Goal: Information Seeking & Learning: Learn about a topic

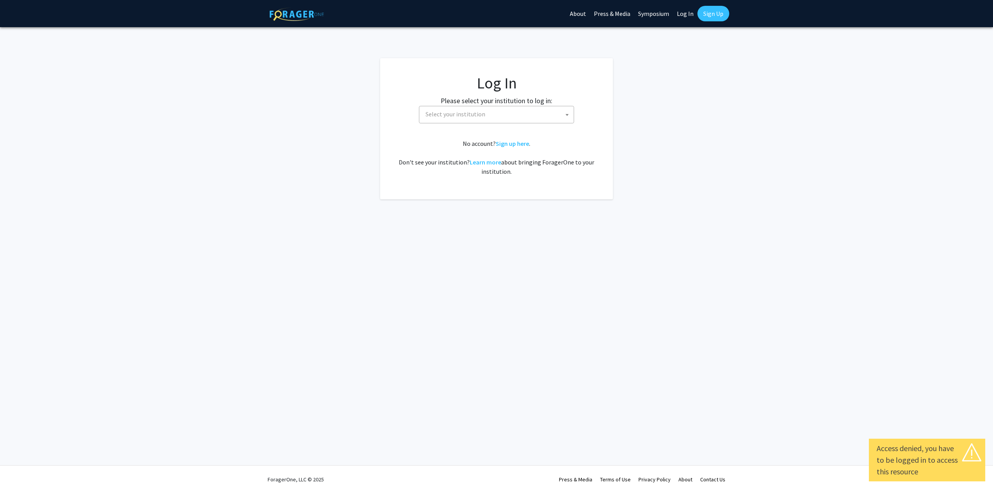
select select
click at [468, 120] on span "Select your institution" at bounding box center [497, 114] width 151 height 16
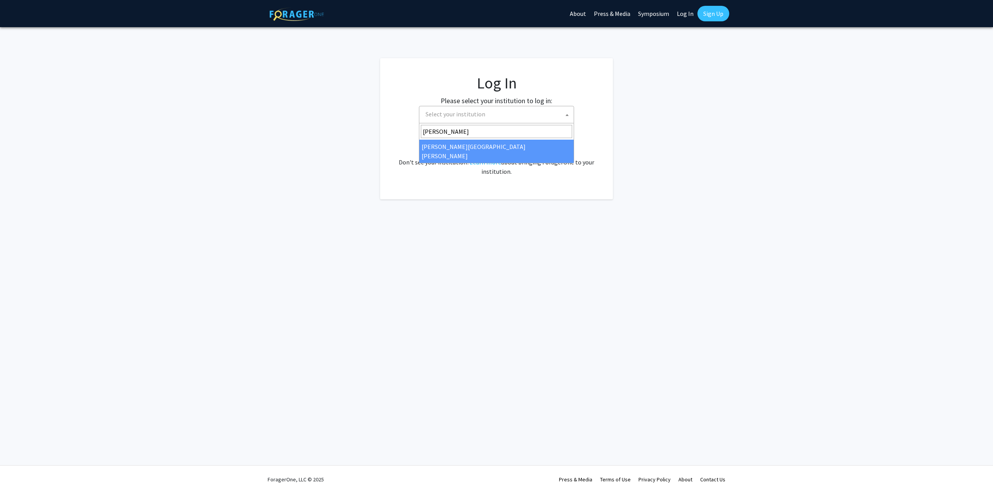
type input "john"
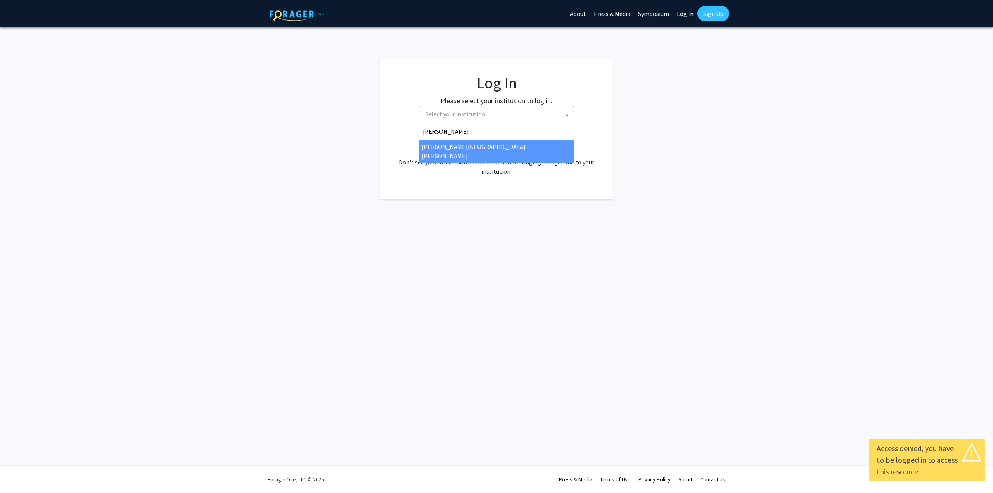
select select "1"
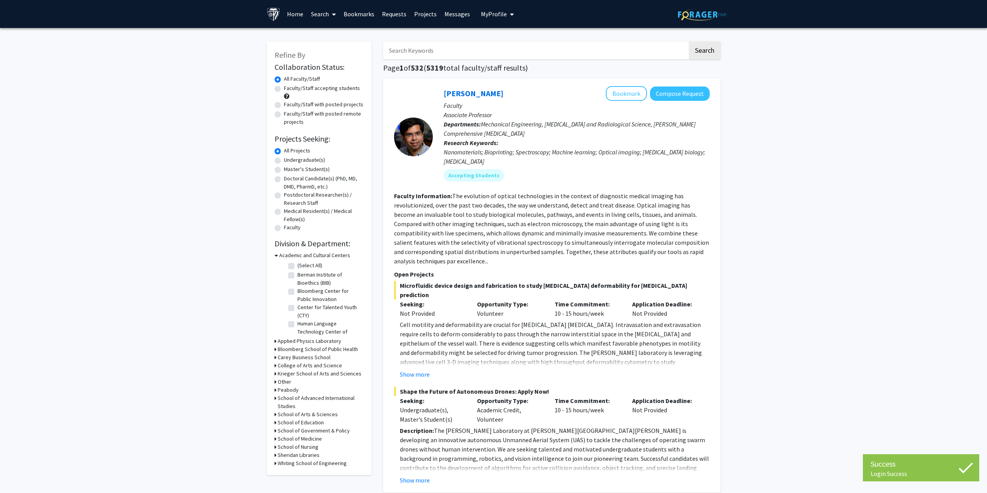
click at [467, 52] on input "Search Keywords" at bounding box center [535, 50] width 304 height 18
type input "tissue engineering"
click at [689, 41] on button "Search" at bounding box center [705, 50] width 32 height 18
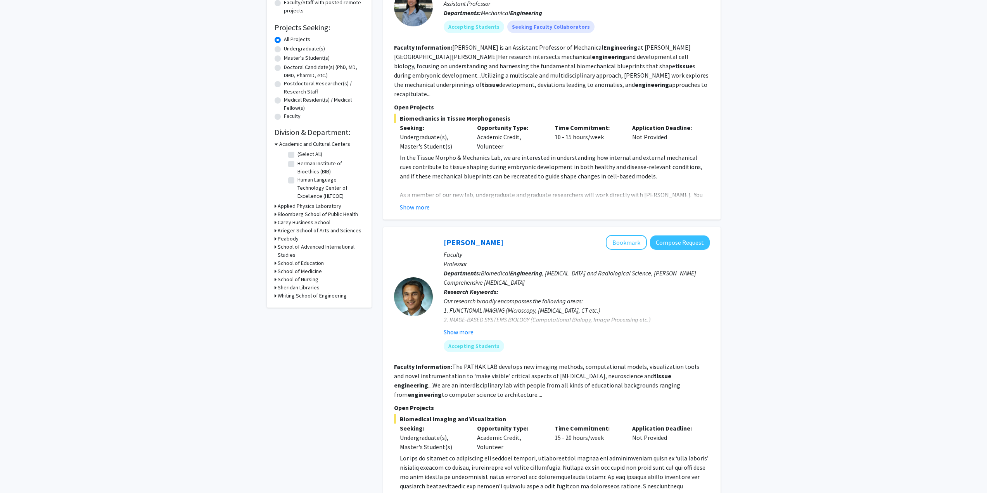
scroll to position [116, 0]
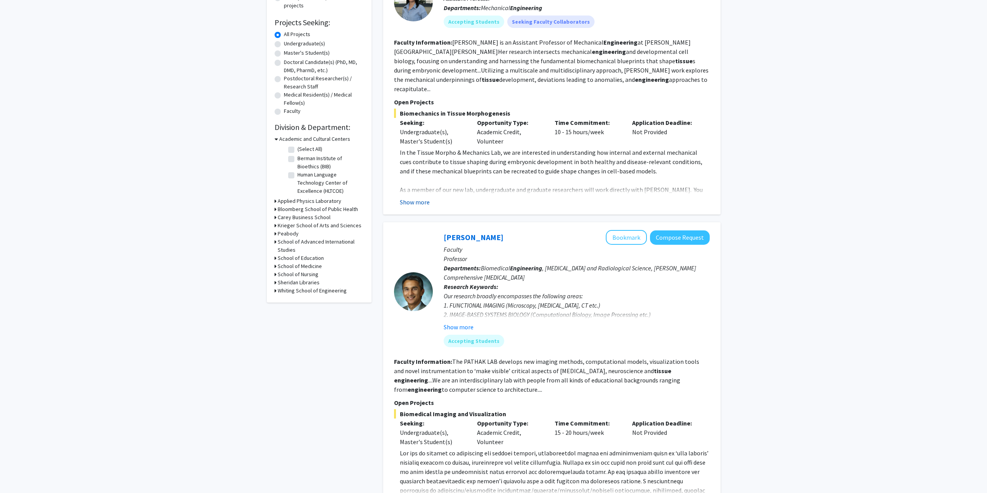
click at [411, 197] on button "Show more" at bounding box center [415, 201] width 30 height 9
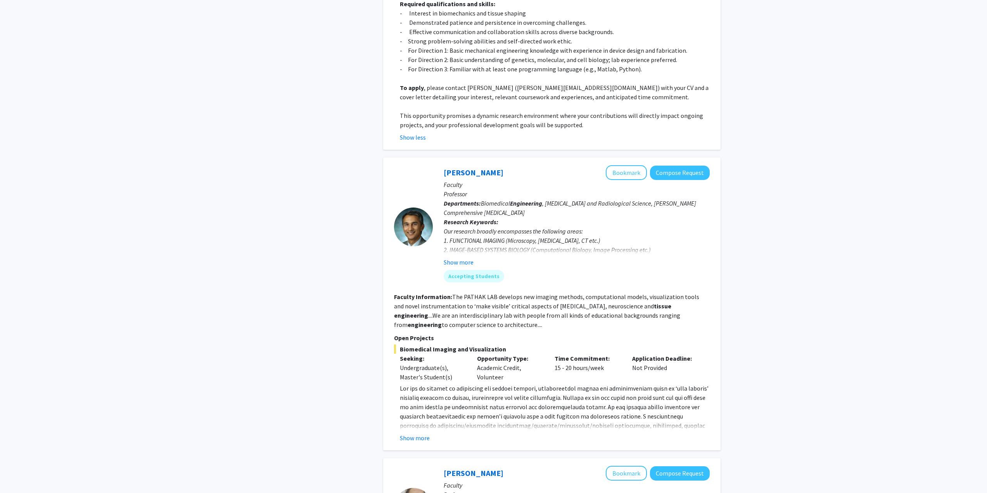
scroll to position [465, 0]
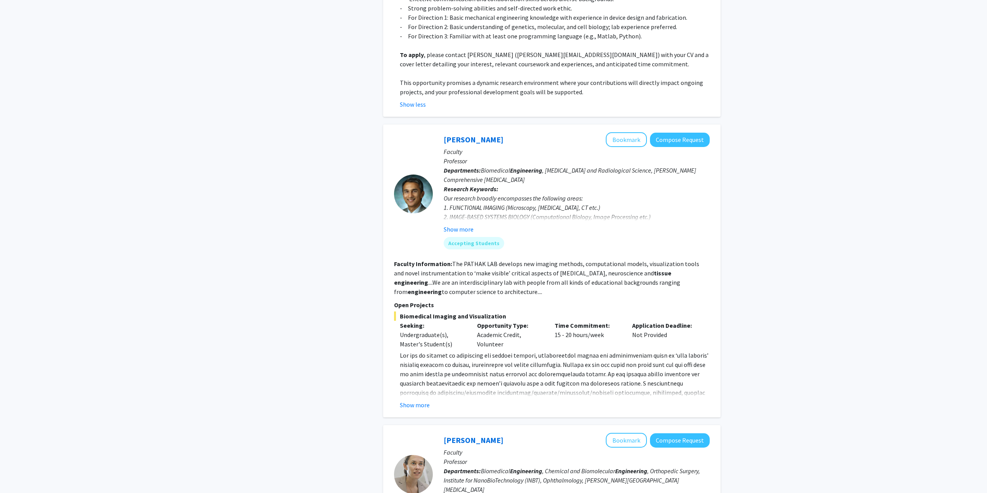
click at [409, 400] on button "Show more" at bounding box center [415, 404] width 30 height 9
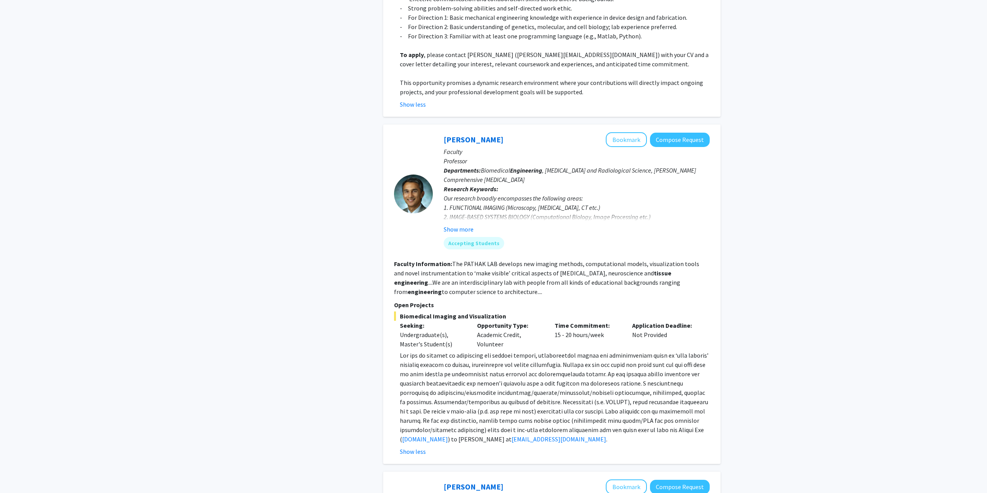
click at [537, 351] on span at bounding box center [554, 396] width 309 height 91
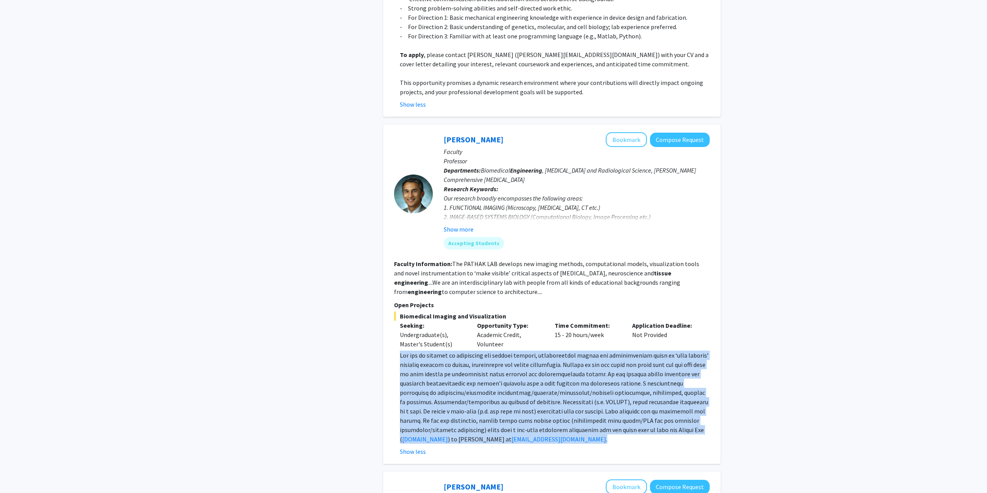
click at [537, 350] on p "[DOMAIN_NAME] ) to [PERSON_NAME] at [EMAIL_ADDRESS][DOMAIN_NAME] ." at bounding box center [555, 396] width 310 height 93
click at [594, 351] on span at bounding box center [554, 396] width 309 height 91
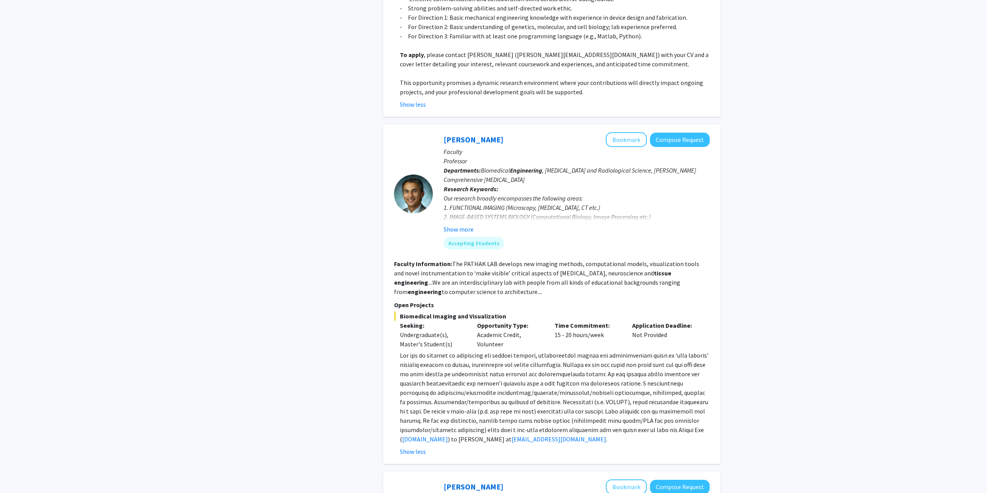
click at [438, 351] on span at bounding box center [554, 396] width 309 height 91
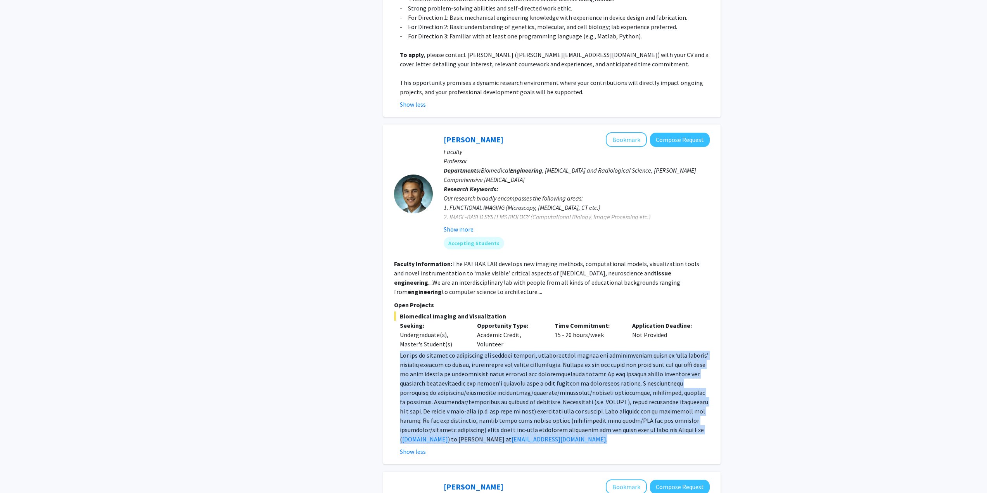
click at [438, 351] on span at bounding box center [554, 396] width 309 height 91
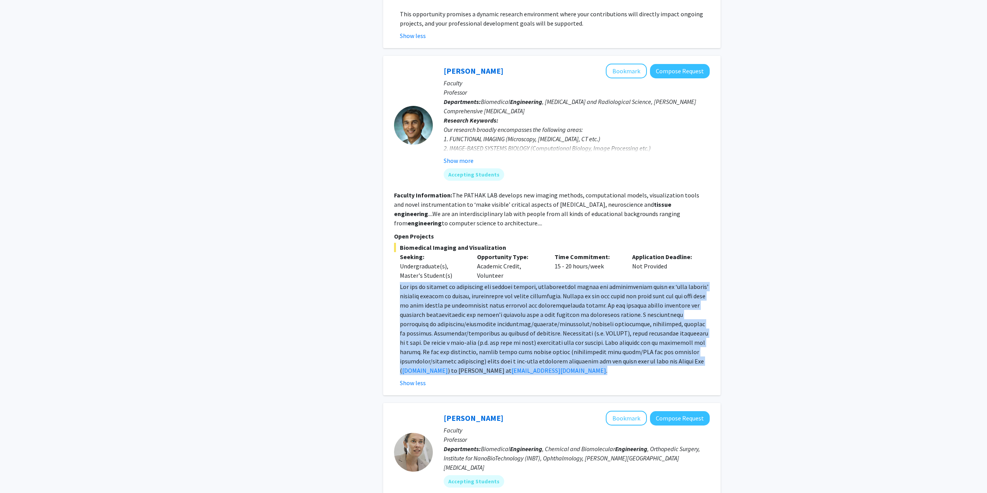
scroll to position [737, 0]
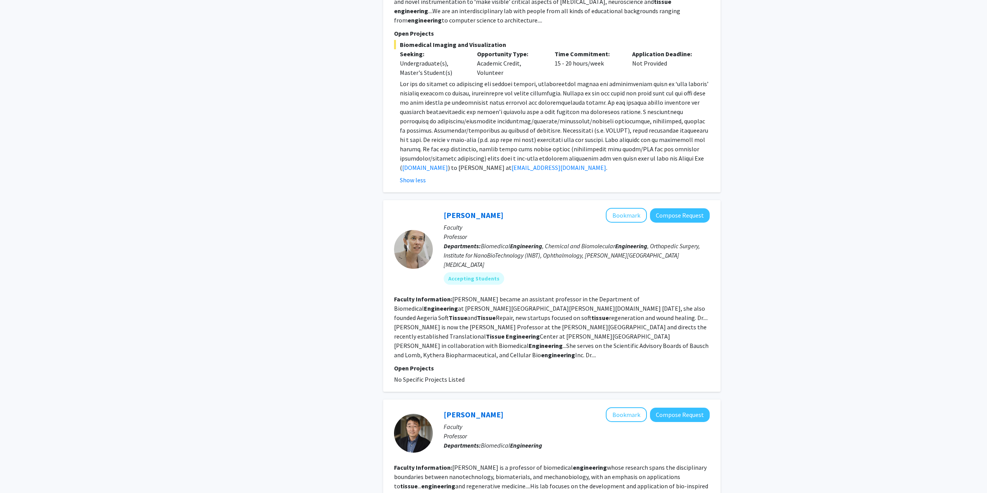
click at [509, 295] on fg-read-more "[PERSON_NAME] became an assistant professor in the Department of Biomedical Eng…" at bounding box center [551, 327] width 314 height 64
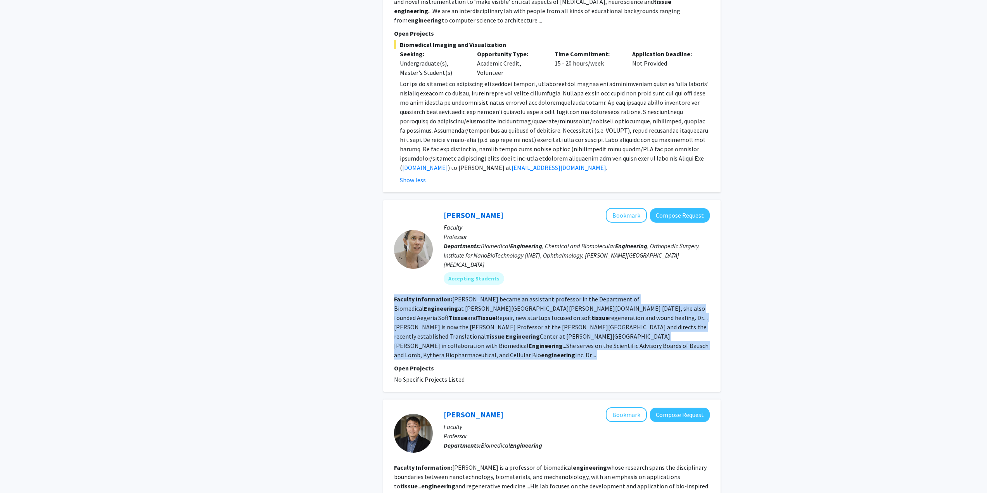
click at [509, 295] on fg-read-more "[PERSON_NAME] became an assistant professor in the Department of Biomedical Eng…" at bounding box center [551, 327] width 314 height 64
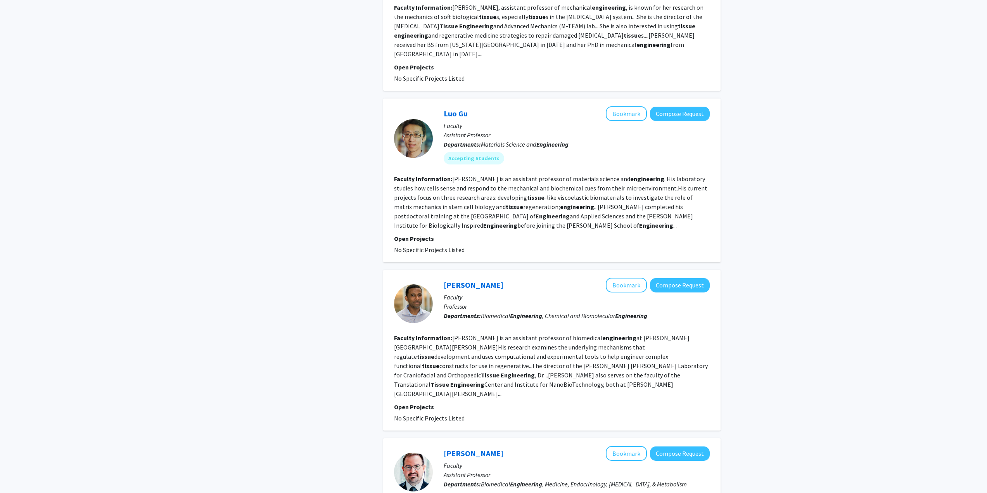
scroll to position [1434, 0]
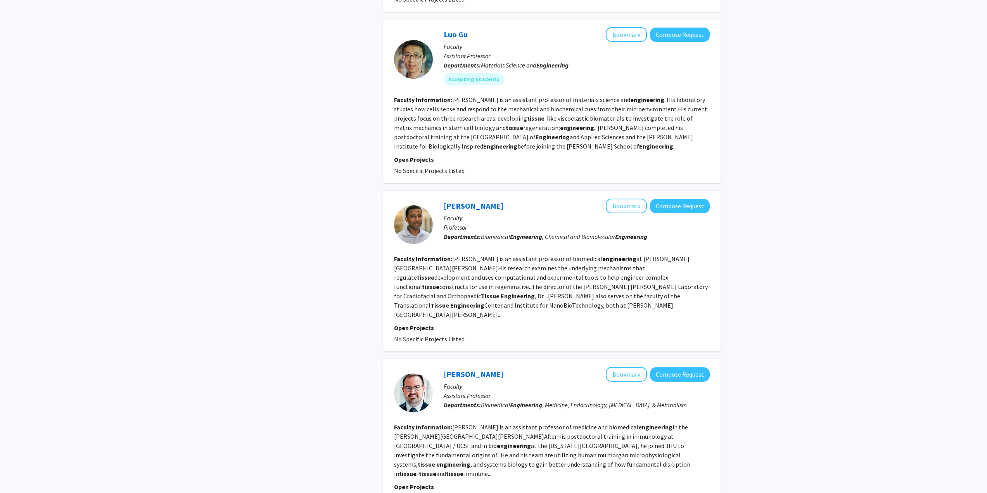
click at [534, 255] on fg-read-more "[PERSON_NAME] is an assistant professor of biomedical engineering at [PERSON_NA…" at bounding box center [551, 287] width 314 height 64
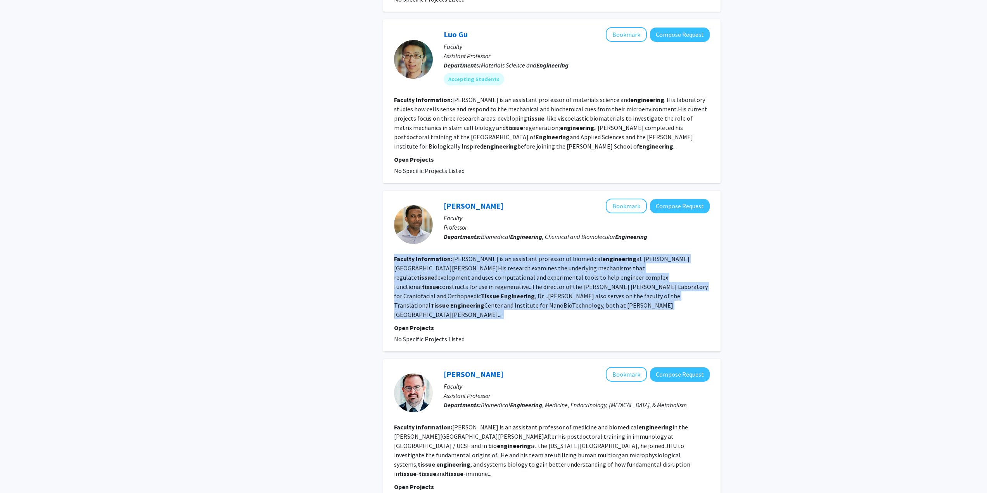
click at [534, 255] on fg-read-more "[PERSON_NAME] is an assistant professor of biomedical engineering at [PERSON_NA…" at bounding box center [551, 287] width 314 height 64
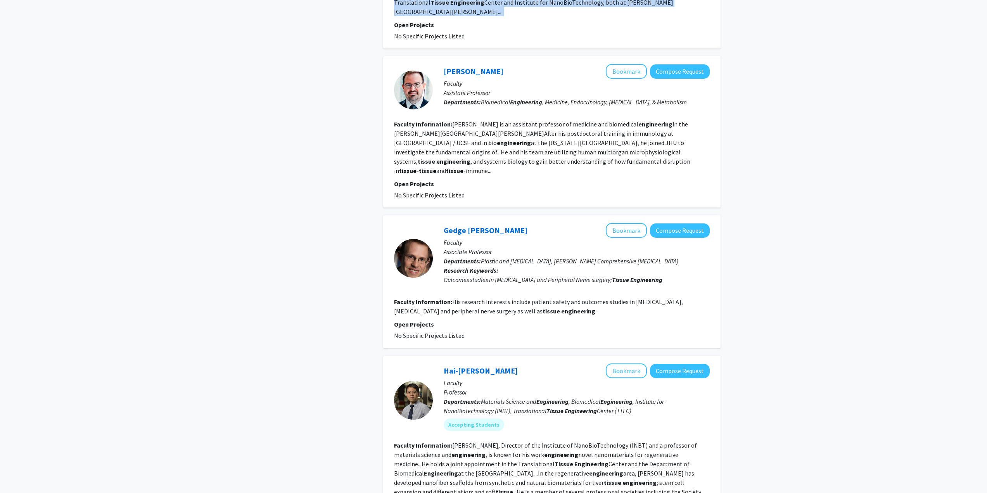
scroll to position [1745, 0]
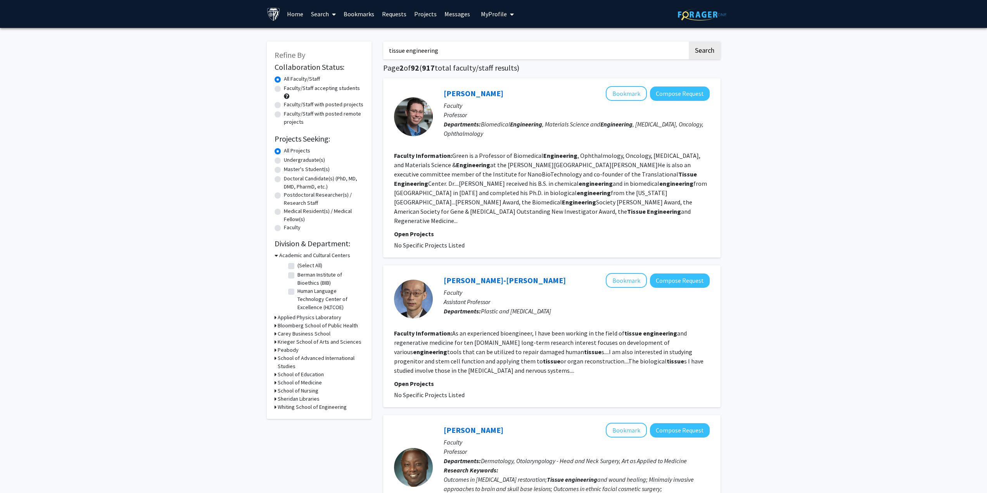
click at [530, 156] on fg-read-more "Green is a Professor of Biomedical Engineering , Ophthalmology, Oncology, [MEDI…" at bounding box center [550, 188] width 313 height 73
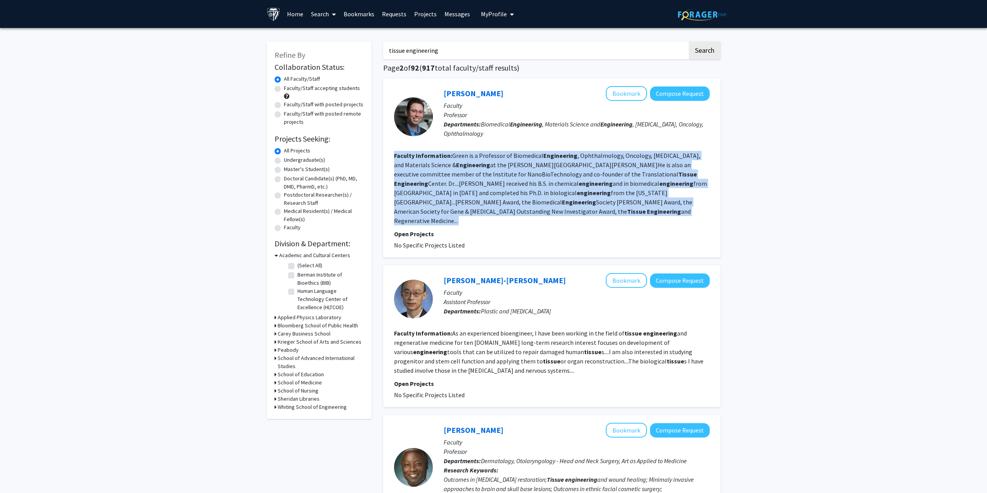
click at [530, 156] on fg-read-more "Green is a Professor of Biomedical Engineering , Ophthalmology, Oncology, [MEDI…" at bounding box center [550, 188] width 313 height 73
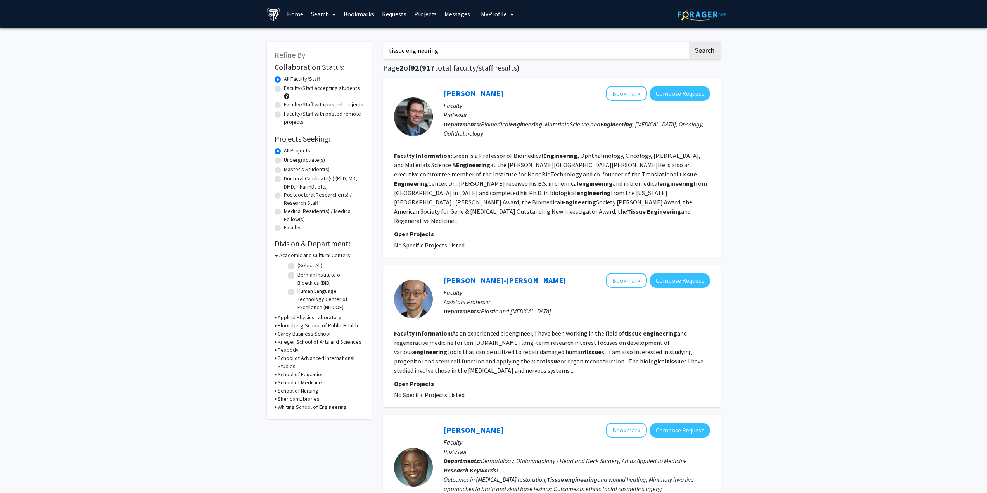
click at [304, 88] on label "Faculty/Staff accepting students" at bounding box center [322, 88] width 76 height 8
click at [289, 88] on input "Faculty/Staff accepting students" at bounding box center [286, 86] width 5 height 5
radio input "true"
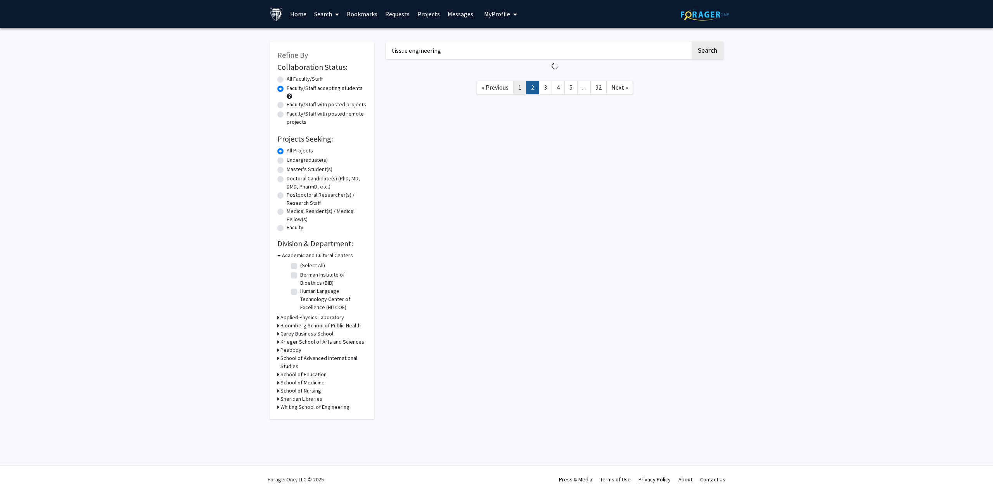
click at [521, 85] on link "1" at bounding box center [519, 88] width 13 height 14
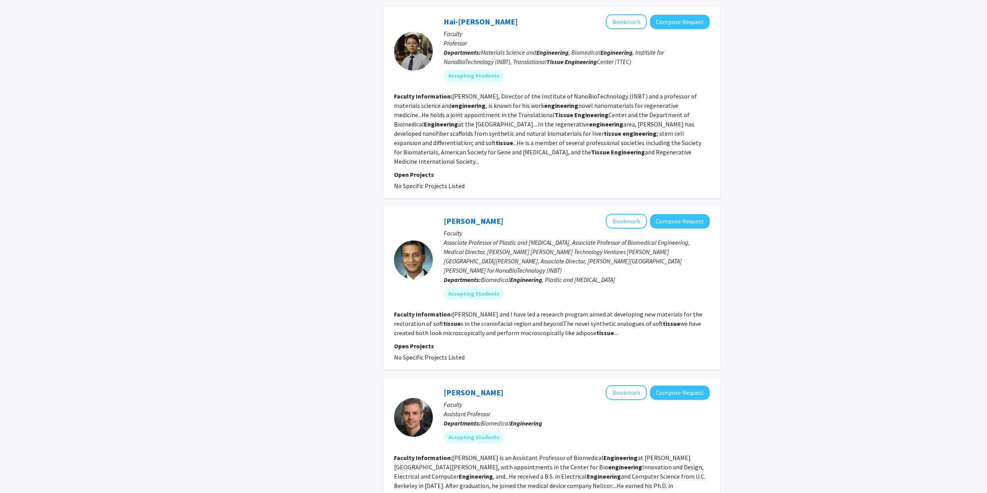
scroll to position [1086, 0]
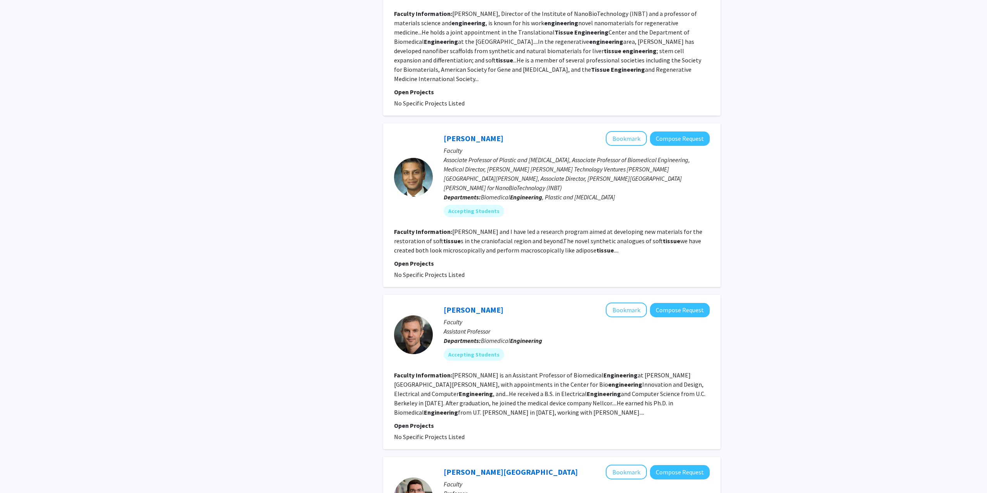
click at [489, 371] on fg-read-more "[PERSON_NAME] is an Assistant Professor of Biomedical Engineering at [PERSON_NA…" at bounding box center [549, 393] width 311 height 45
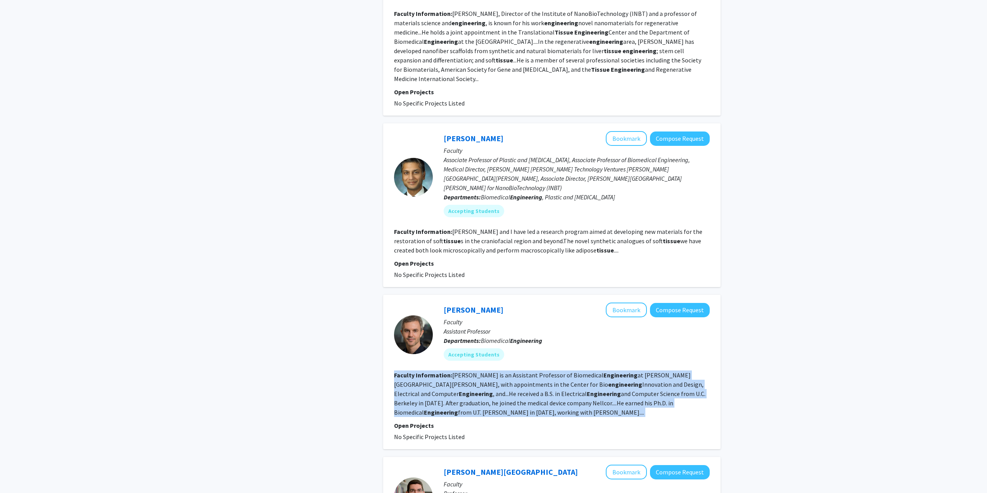
click at [489, 371] on fg-read-more "[PERSON_NAME] is an Assistant Professor of Biomedical Engineering at [PERSON_NA…" at bounding box center [549, 393] width 311 height 45
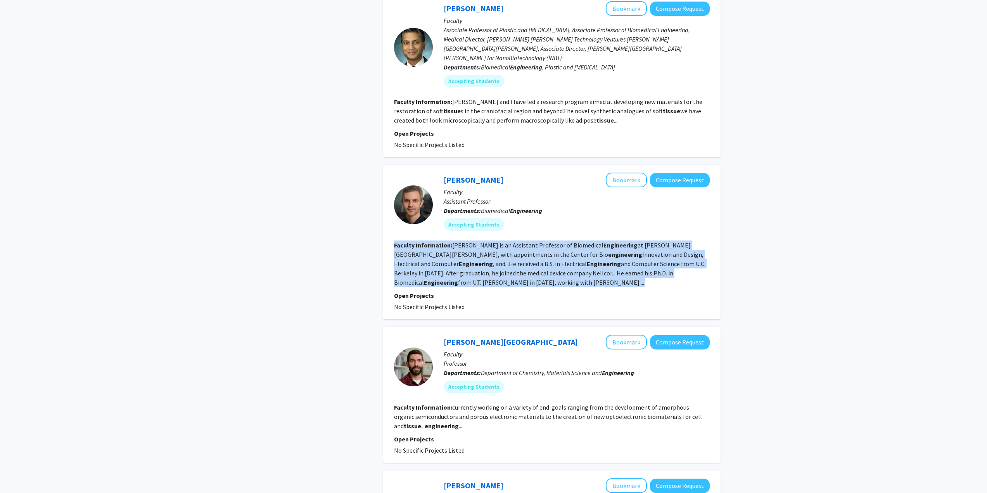
scroll to position [1279, 0]
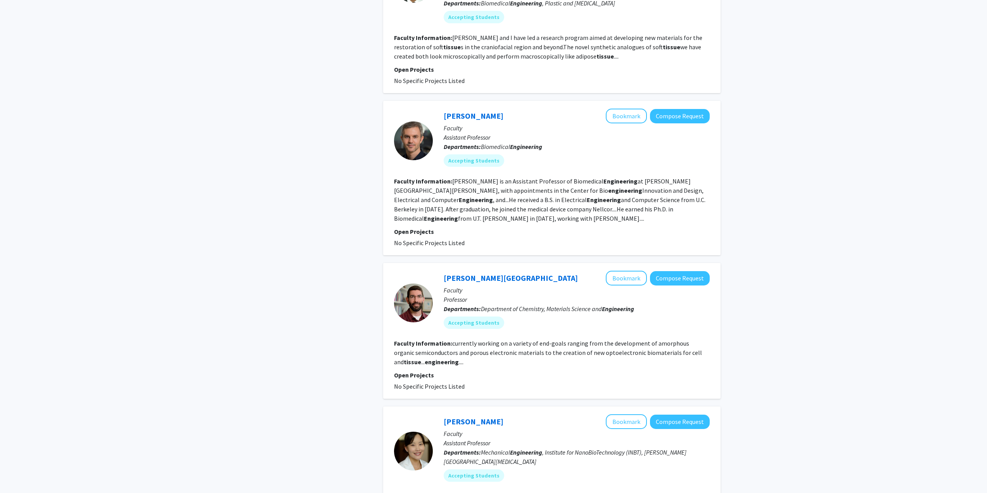
click at [481, 339] on fg-read-more "currently working on a variety of end-goals ranging from the development of amo…" at bounding box center [548, 352] width 308 height 26
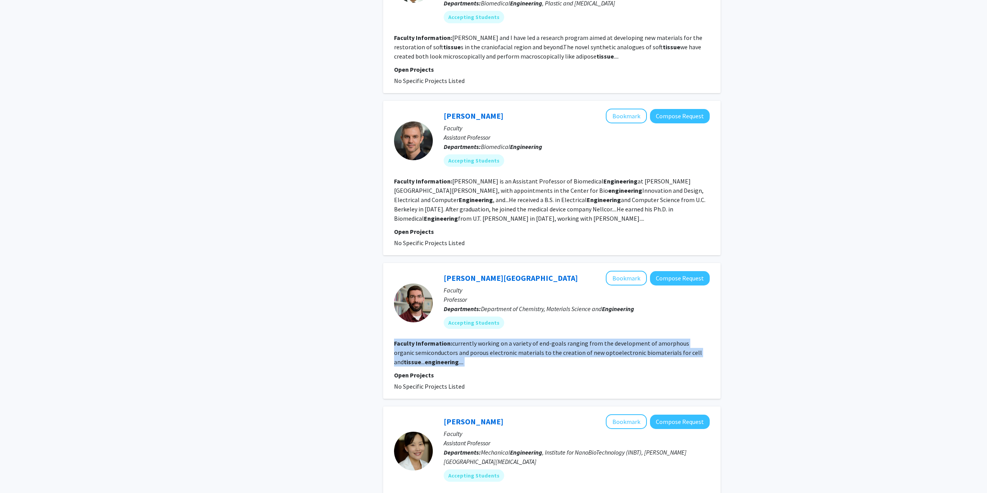
click at [481, 339] on fg-read-more "currently working on a variety of end-goals ranging from the development of amo…" at bounding box center [548, 352] width 308 height 26
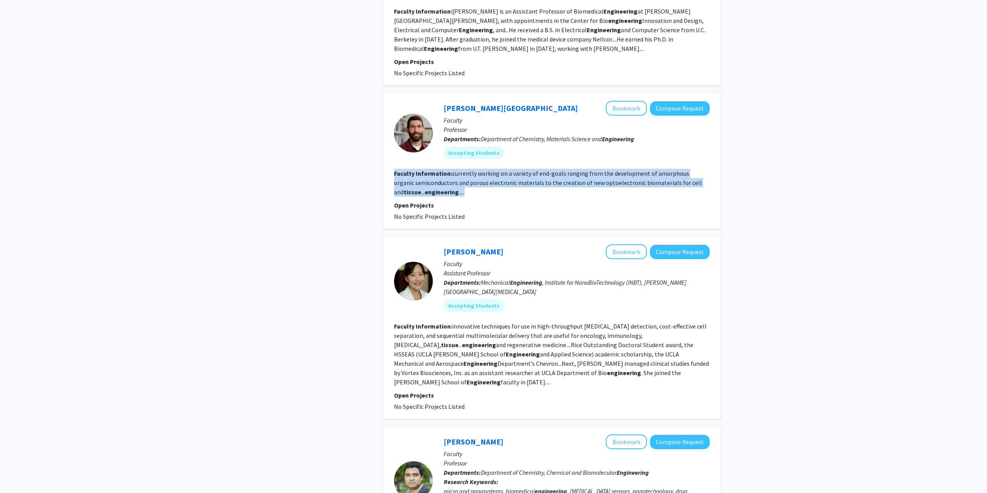
scroll to position [1473, 0]
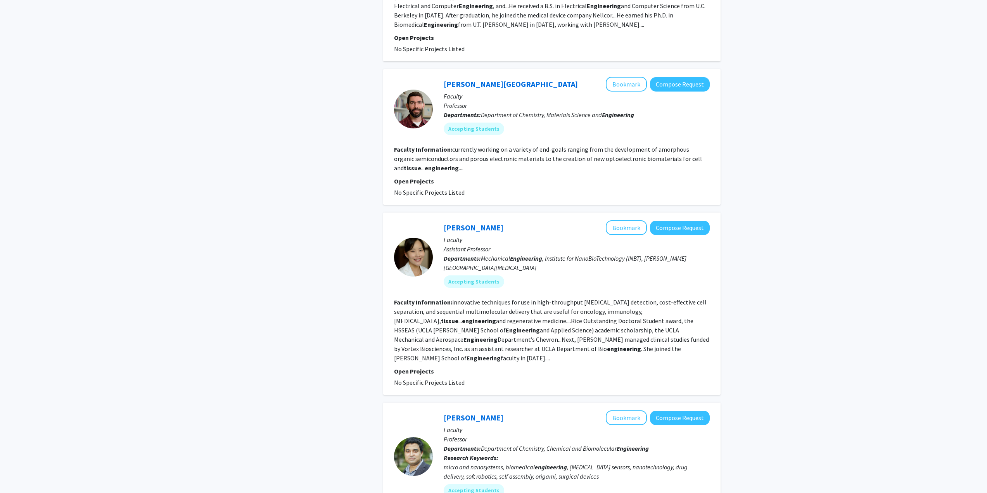
click at [467, 297] on section "Faculty Information: innovative techniques for use in high-throughput [MEDICAL_…" at bounding box center [552, 329] width 316 height 65
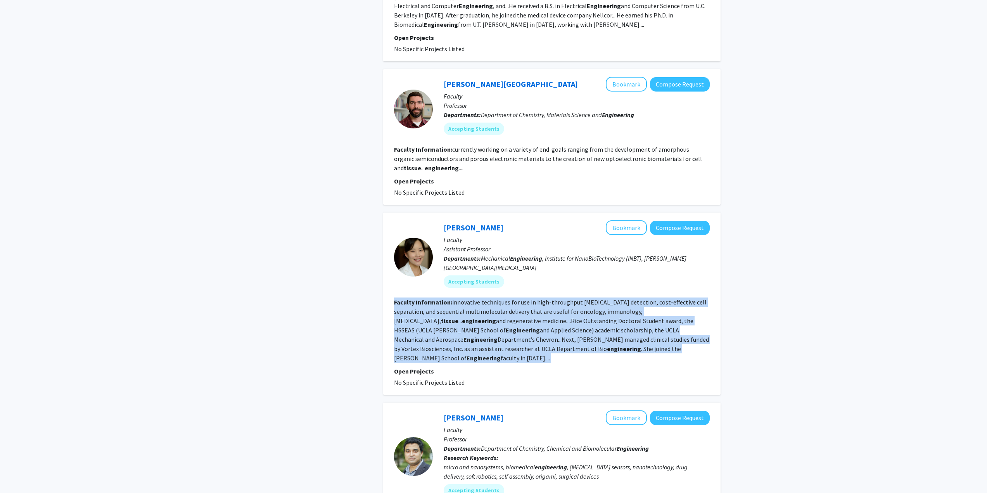
click at [467, 297] on section "Faculty Information: innovative techniques for use in high-throughput [MEDICAL_…" at bounding box center [552, 329] width 316 height 65
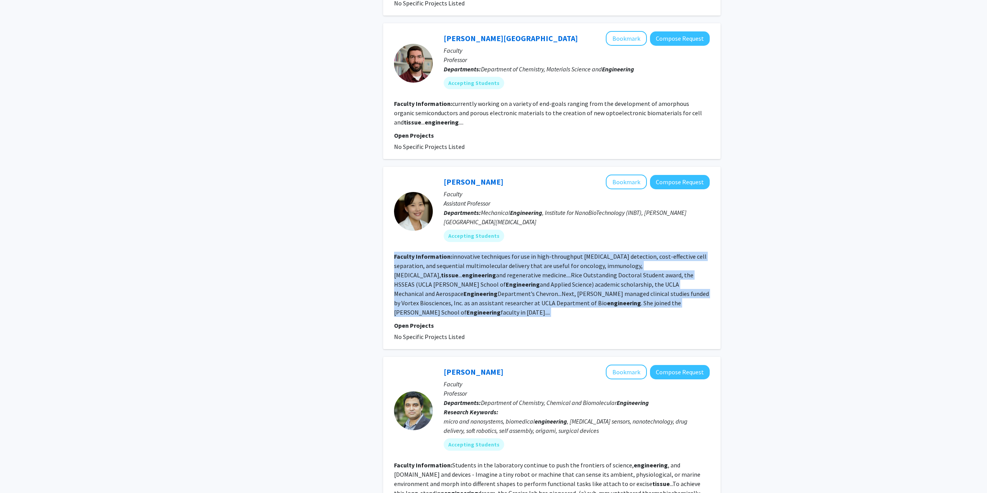
scroll to position [1614, 0]
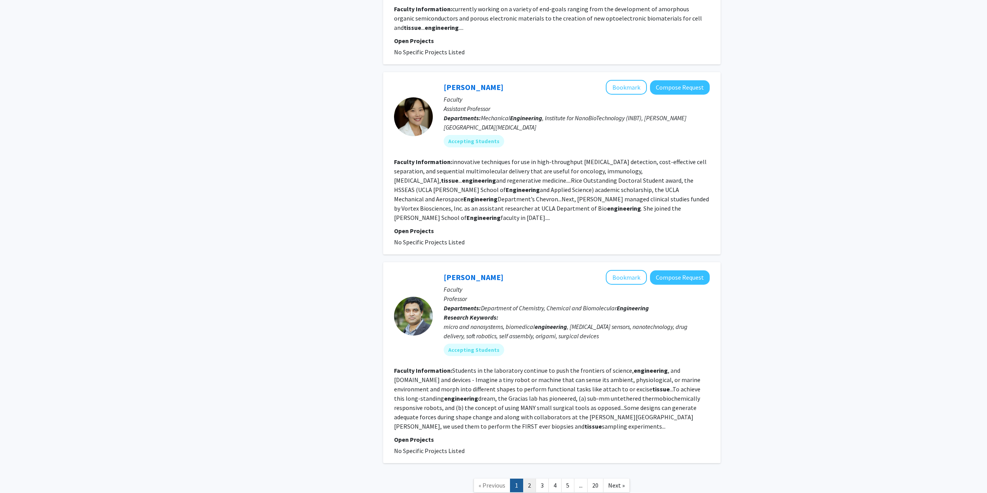
click at [533, 478] on link "2" at bounding box center [529, 485] width 13 height 14
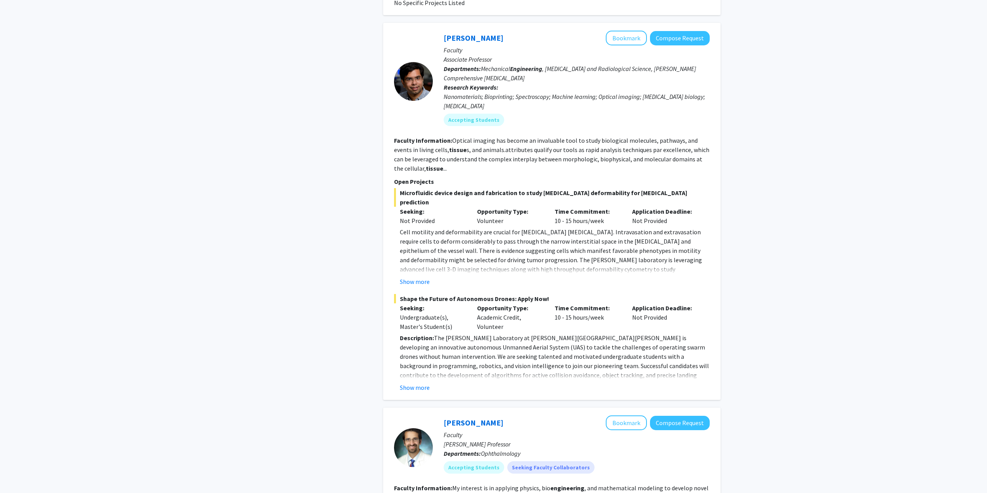
scroll to position [775, 0]
click at [416, 275] on button "Show more" at bounding box center [415, 279] width 30 height 9
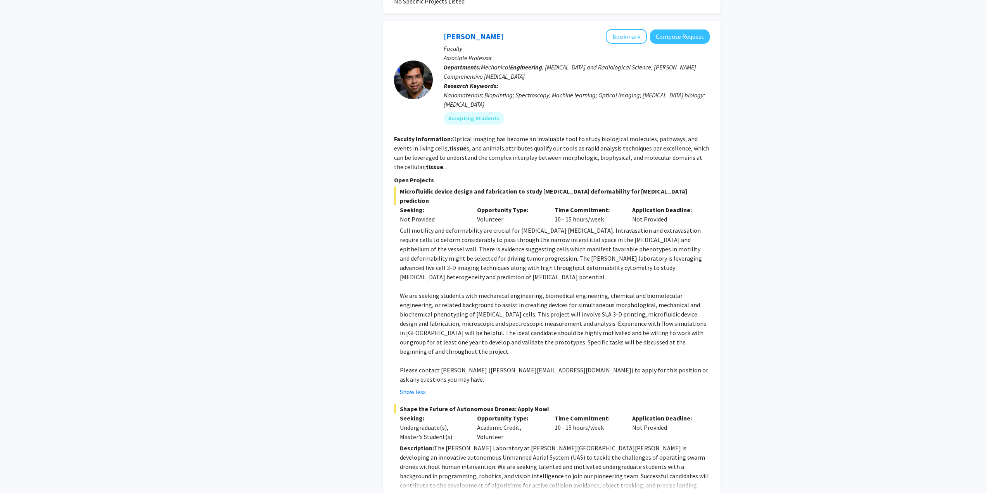
click at [463, 291] on p "We are seeking students with mechanical engineering, biomedical engineering, ch…" at bounding box center [555, 323] width 310 height 65
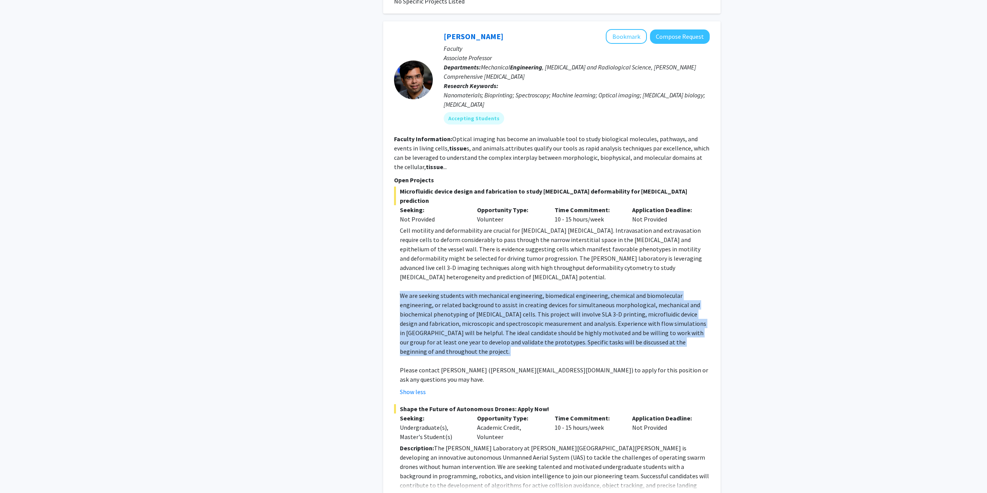
click at [463, 291] on p "We are seeking students with mechanical engineering, biomedical engineering, ch…" at bounding box center [555, 323] width 310 height 65
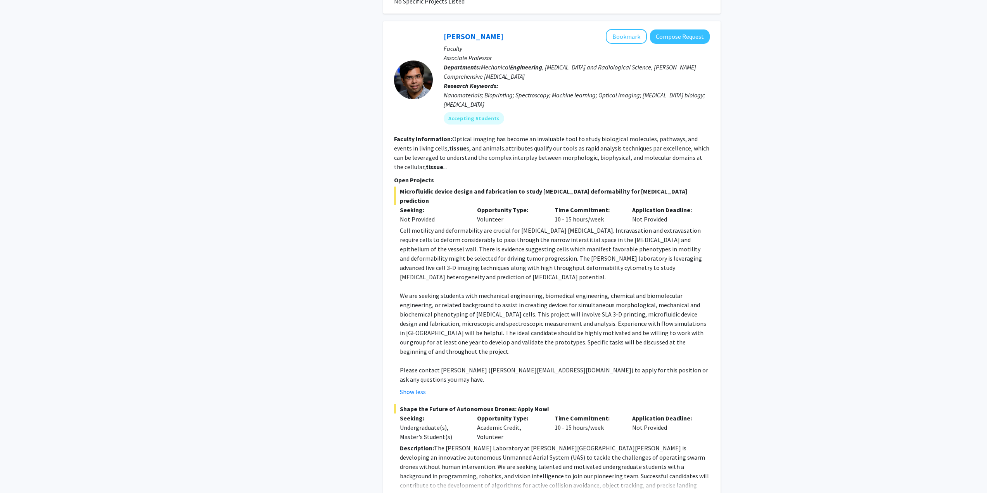
click at [413, 492] on button "Show more" at bounding box center [415, 497] width 30 height 9
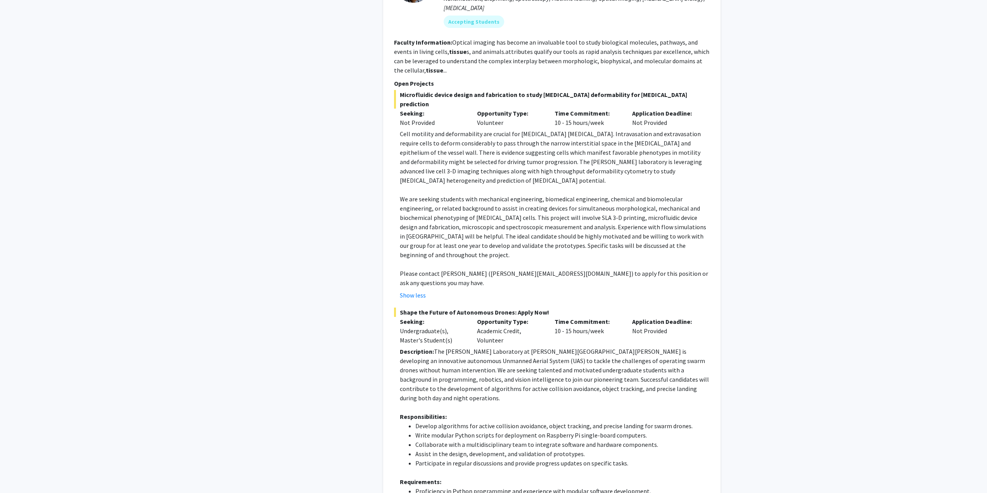
scroll to position [892, 0]
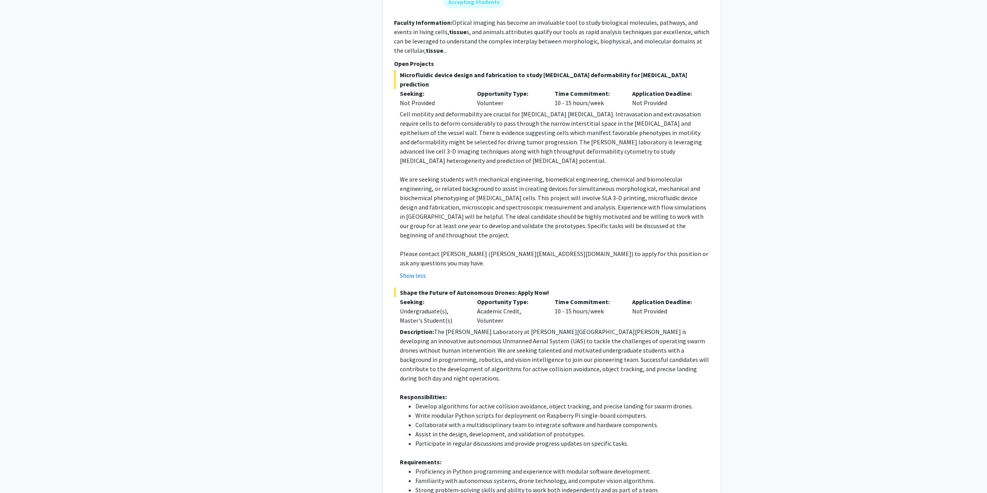
click at [526, 327] on p "Description: The [PERSON_NAME] Laboratory at [PERSON_NAME][GEOGRAPHIC_DATA][PER…" at bounding box center [555, 355] width 310 height 56
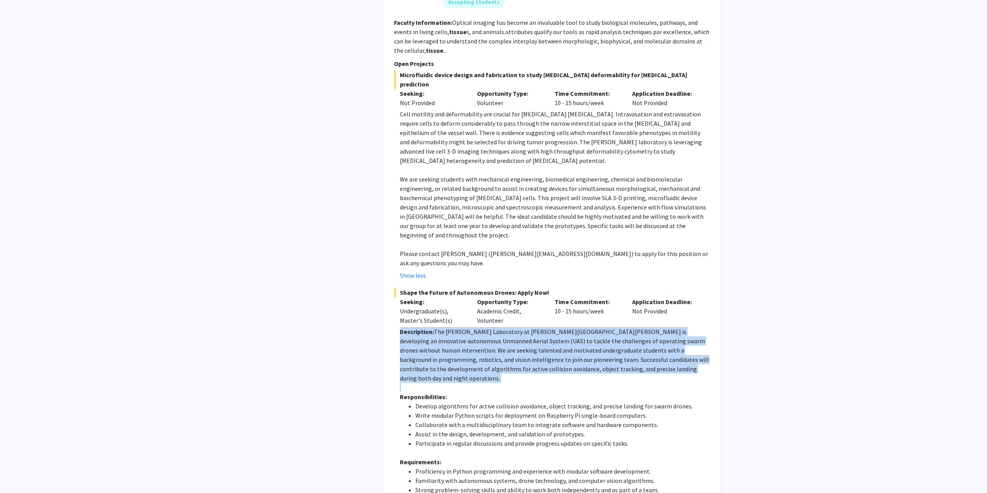
click at [526, 327] on p "Description: The [PERSON_NAME] Laboratory at [PERSON_NAME][GEOGRAPHIC_DATA][PER…" at bounding box center [555, 355] width 310 height 56
click at [475, 327] on p "Description: The [PERSON_NAME] Laboratory at [PERSON_NAME][GEOGRAPHIC_DATA][PER…" at bounding box center [555, 355] width 310 height 56
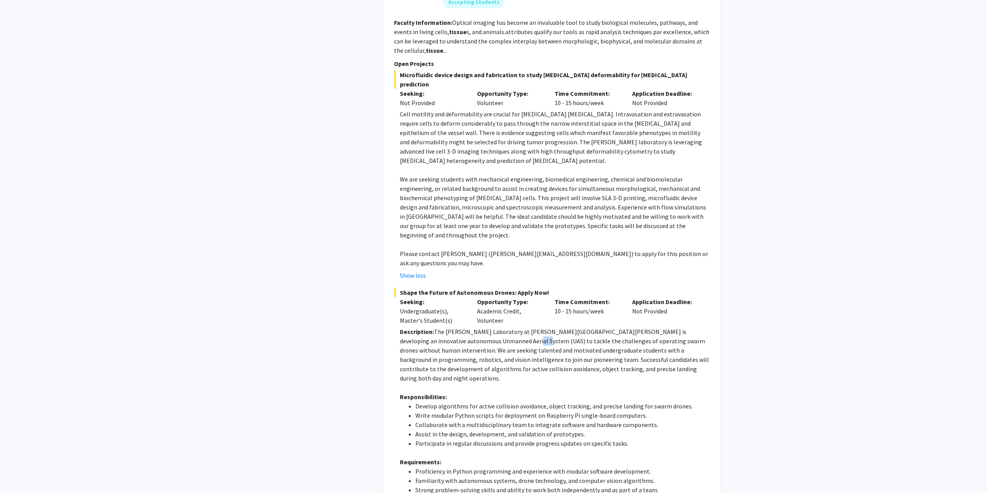
click at [475, 327] on p "Description: The [PERSON_NAME] Laboratory at [PERSON_NAME][GEOGRAPHIC_DATA][PER…" at bounding box center [555, 355] width 310 height 56
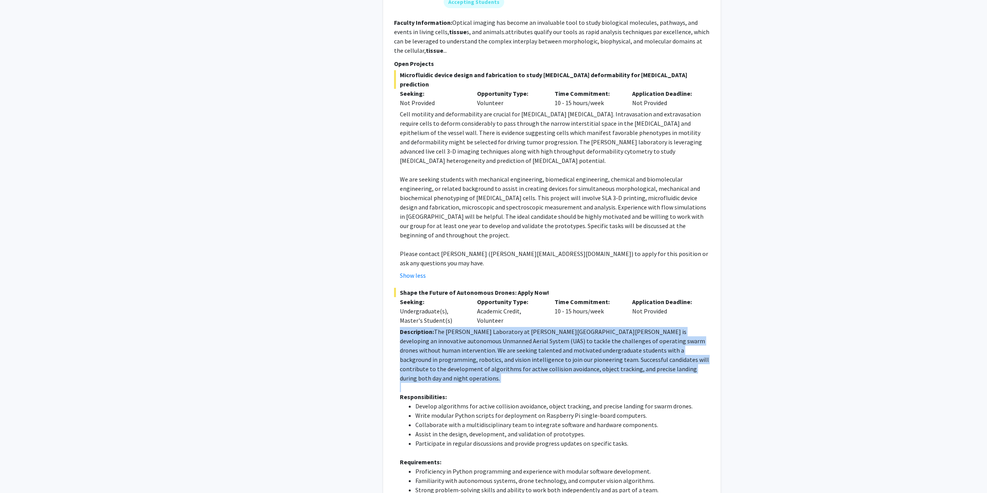
click at [475, 327] on p "Description: The [PERSON_NAME] Laboratory at [PERSON_NAME][GEOGRAPHIC_DATA][PER…" at bounding box center [555, 355] width 310 height 56
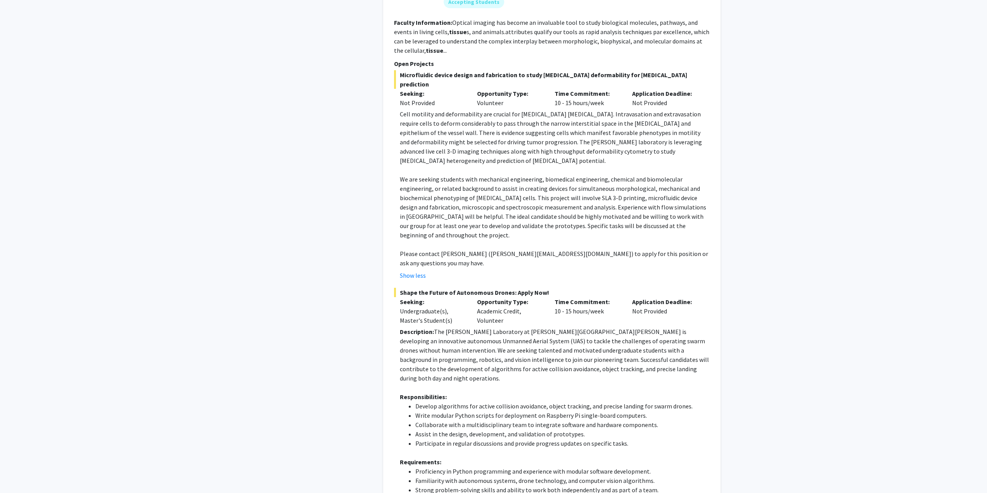
click at [503, 401] on li "Develop algorithms for active collision avoidance, object tracking, and precise…" at bounding box center [562, 405] width 294 height 9
click at [504, 411] on li "Write modular Python scripts for deployment on Raspberry Pi single-board comput…" at bounding box center [562, 415] width 294 height 9
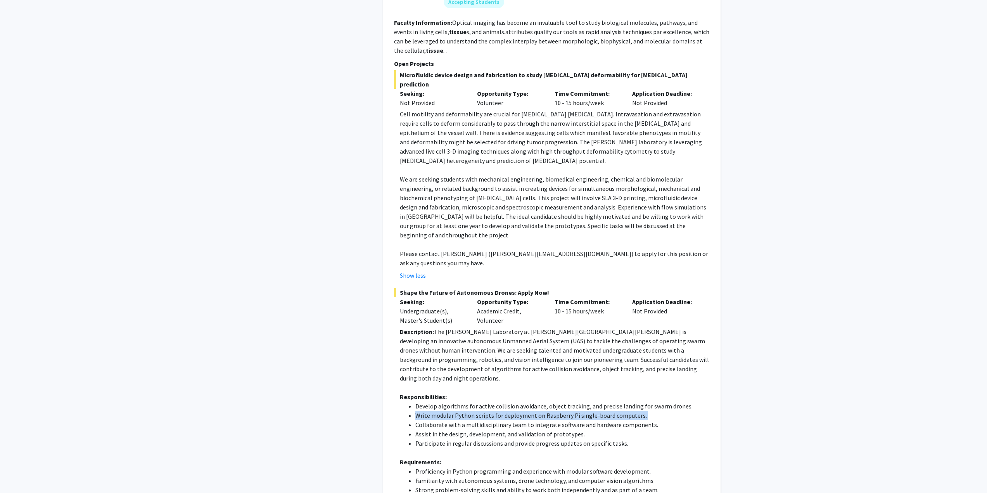
click at [504, 411] on li "Write modular Python scripts for deployment on Raspberry Pi single-board comput…" at bounding box center [562, 415] width 294 height 9
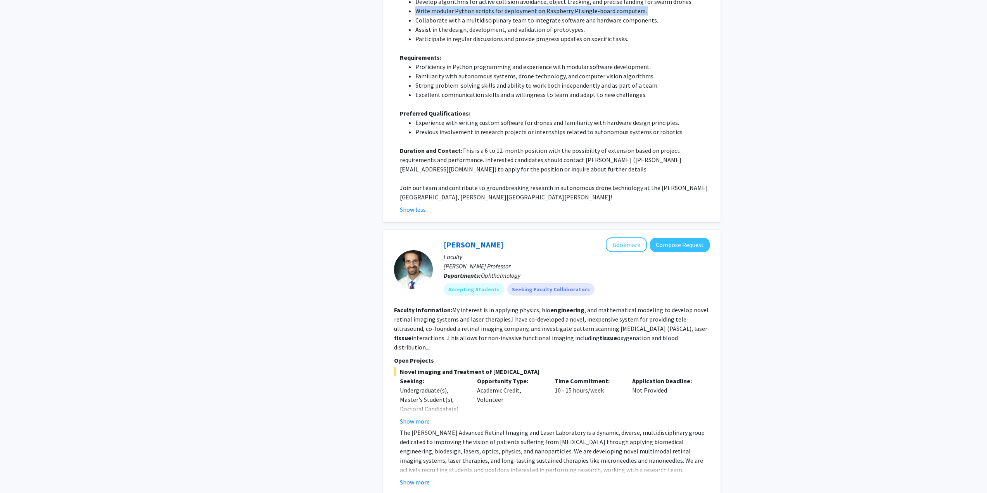
scroll to position [1318, 0]
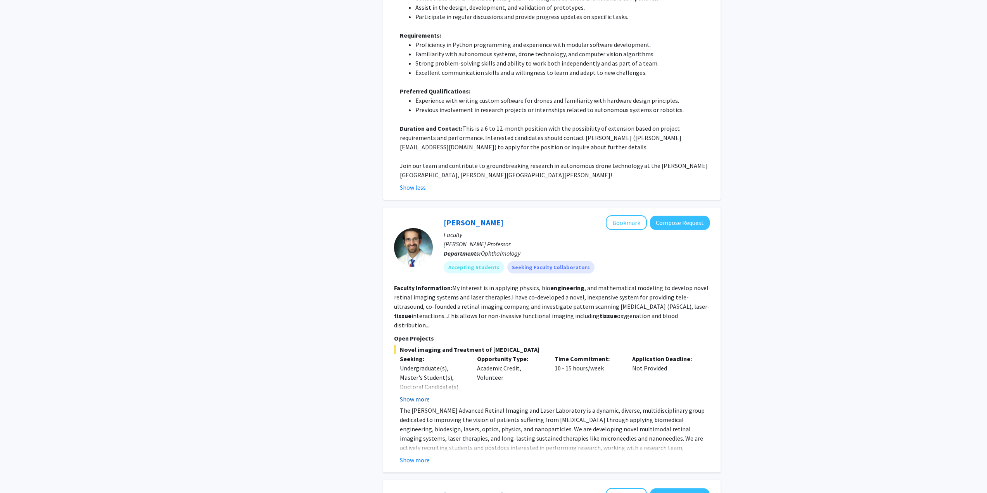
click at [414, 394] on button "Show more" at bounding box center [415, 398] width 30 height 9
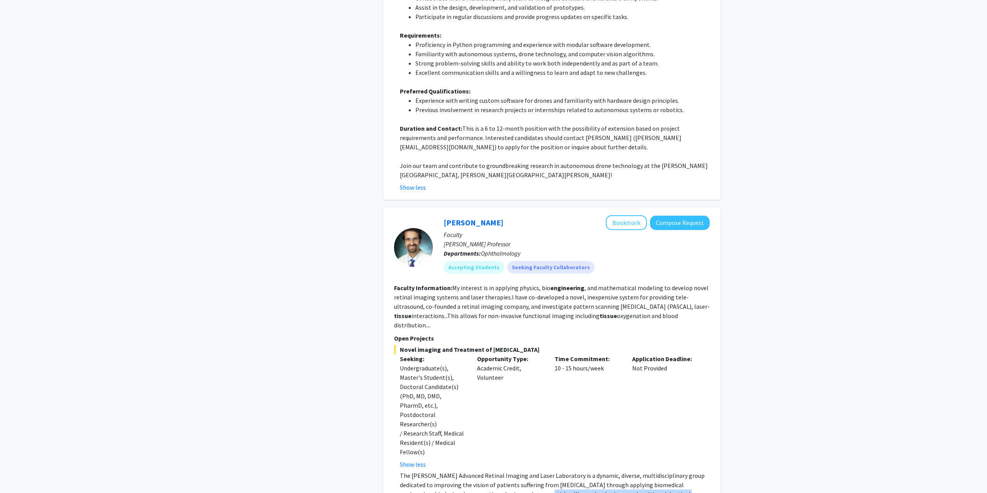
drag, startPoint x: 491, startPoint y: 401, endPoint x: 639, endPoint y: 419, distance: 148.8
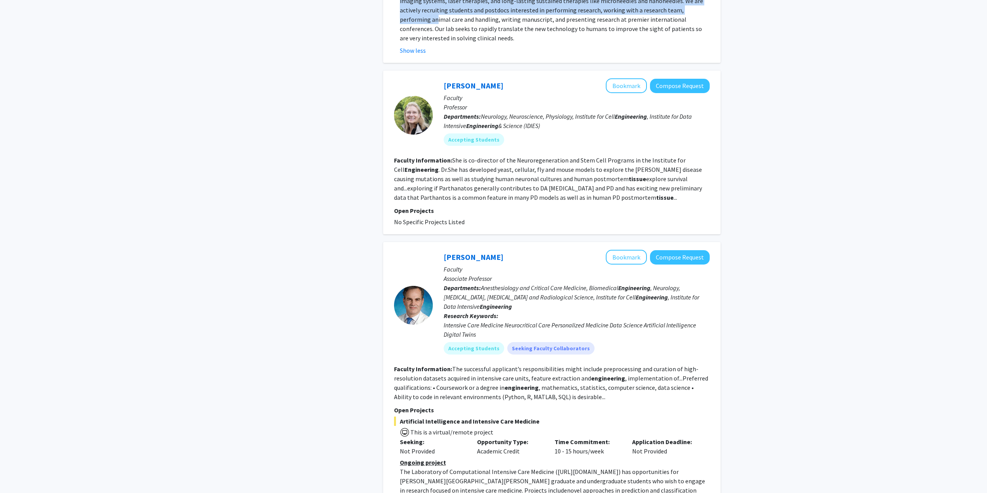
scroll to position [1822, 0]
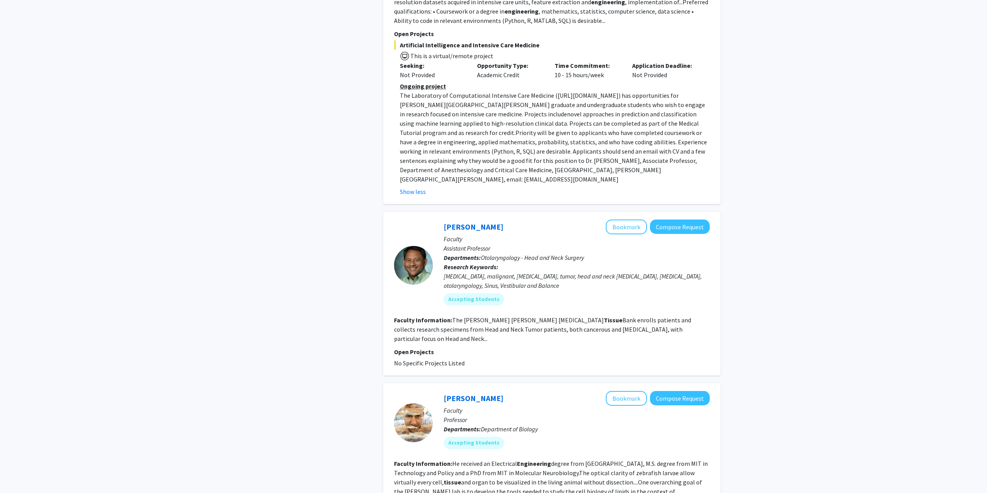
scroll to position [2206, 0]
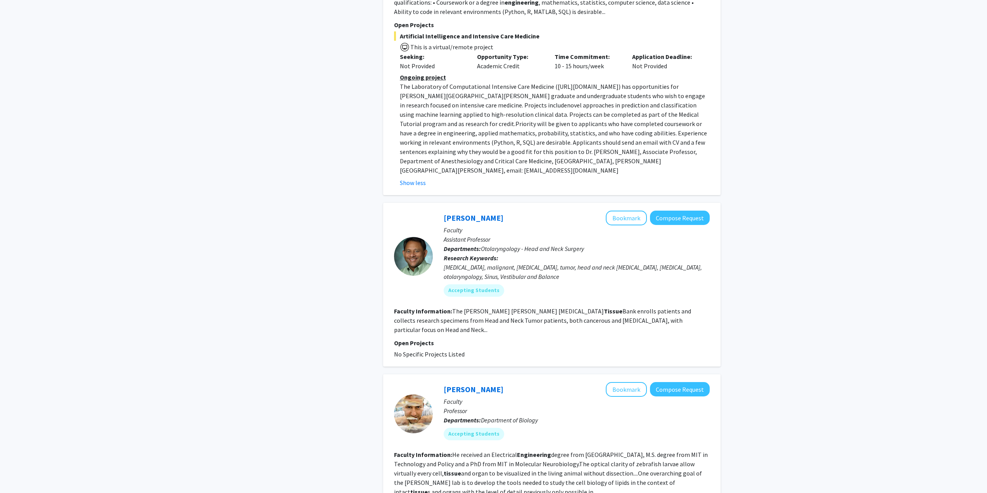
click at [474, 451] on fg-read-more "He received an Electrical Engineering degree from [GEOGRAPHIC_DATA], M.S. degre…" at bounding box center [551, 473] width 314 height 45
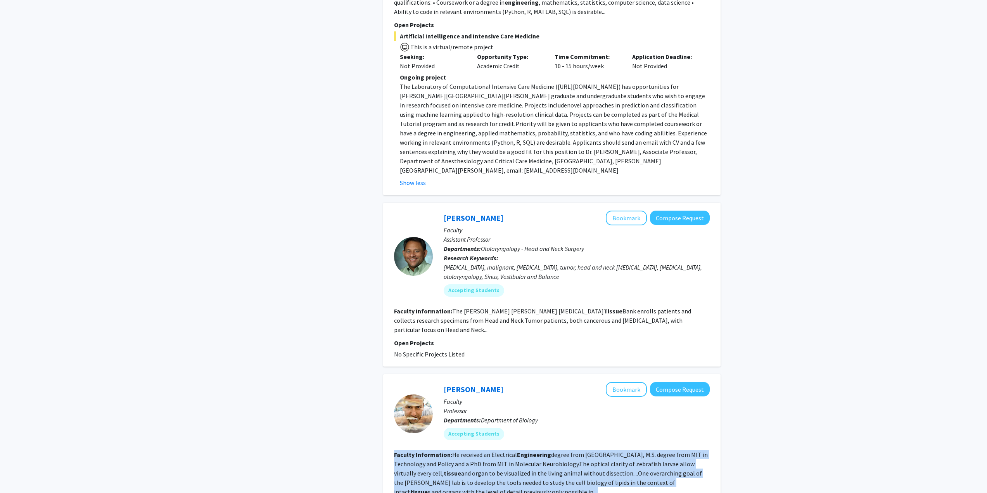
click at [474, 451] on fg-read-more "He received an Electrical Engineering degree from [GEOGRAPHIC_DATA], M.S. degre…" at bounding box center [551, 473] width 314 height 45
click at [473, 451] on fg-read-more "He received an Electrical Engineering degree from [GEOGRAPHIC_DATA], M.S. degre…" at bounding box center [551, 473] width 314 height 45
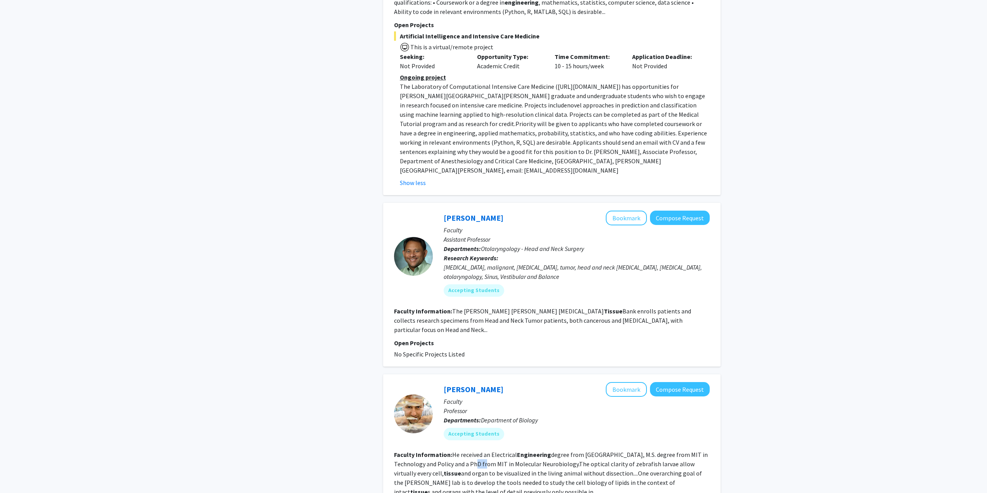
click at [473, 451] on fg-read-more "He received an Electrical Engineering degree from [GEOGRAPHIC_DATA], M.S. degre…" at bounding box center [551, 473] width 314 height 45
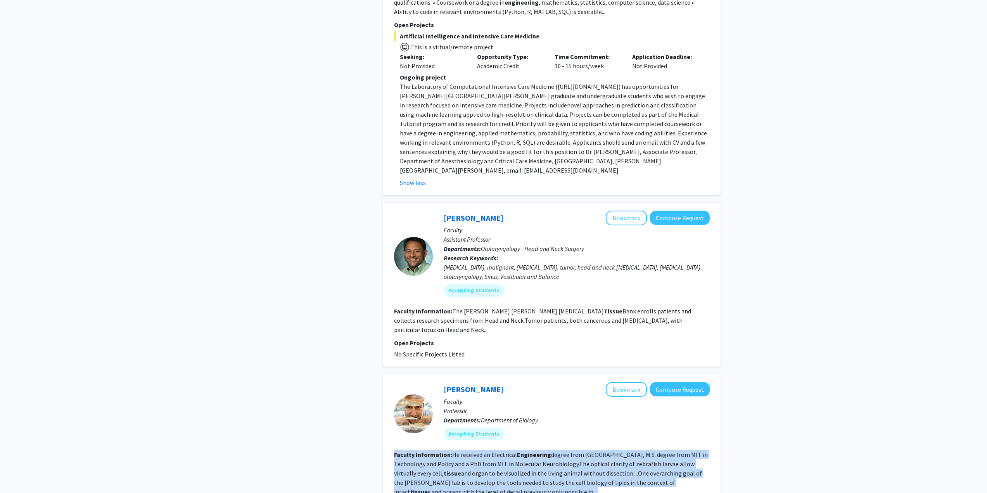
click at [473, 451] on fg-read-more "He received an Electrical Engineering degree from [GEOGRAPHIC_DATA], M.S. degre…" at bounding box center [551, 473] width 314 height 45
click at [491, 451] on fg-read-more "He received an Electrical Engineering degree from [GEOGRAPHIC_DATA], M.S. degre…" at bounding box center [551, 473] width 314 height 45
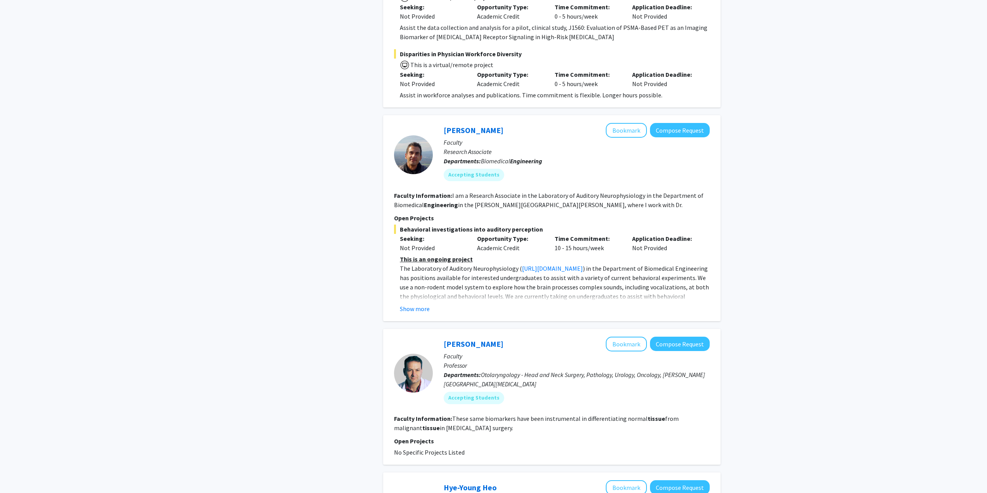
scroll to position [775, 0]
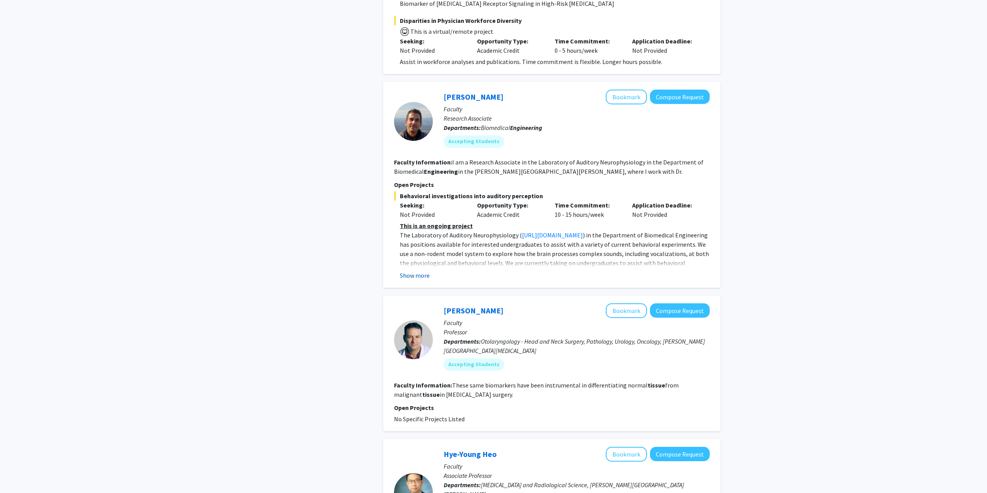
click at [417, 271] on button "Show more" at bounding box center [415, 275] width 30 height 9
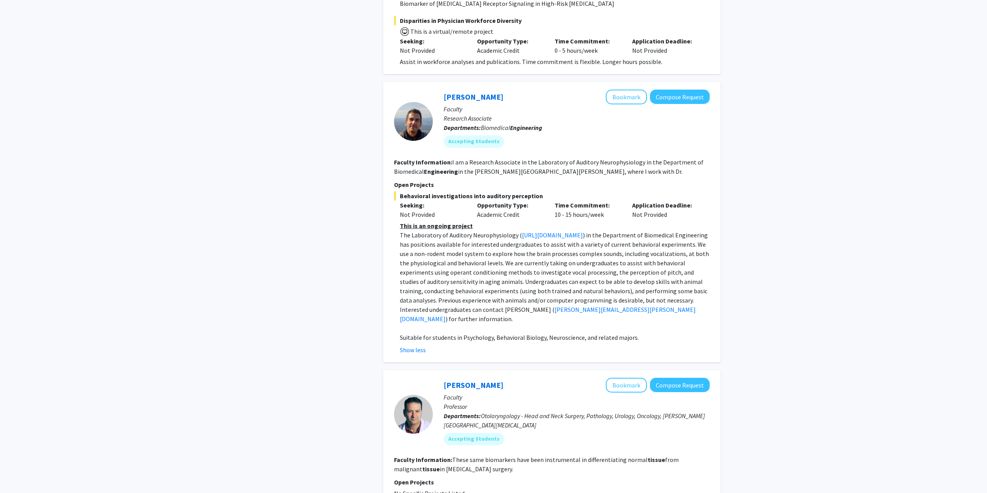
click at [511, 158] on fg-read-more "I am a Research Associate in the Laboratory of Auditory Neurophysiology in the …" at bounding box center [548, 166] width 309 height 17
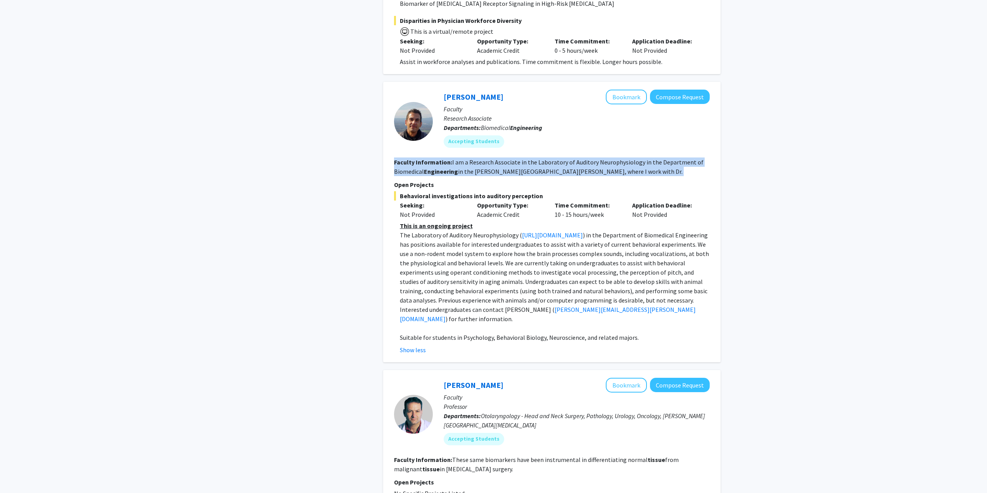
click at [511, 158] on fg-read-more "I am a Research Associate in the Laboratory of Auditory Neurophysiology in the …" at bounding box center [548, 166] width 309 height 17
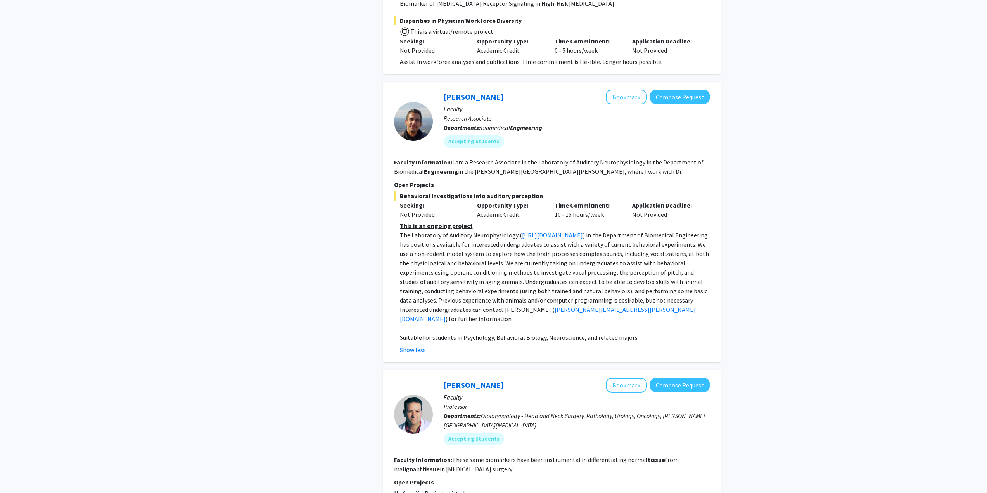
click at [433, 241] on span ") in the Department of Biomedical Engineering has positions available for inter…" at bounding box center [554, 272] width 309 height 82
click at [506, 234] on span ") in the Department of Biomedical Engineering has positions available for inter…" at bounding box center [554, 272] width 309 height 82
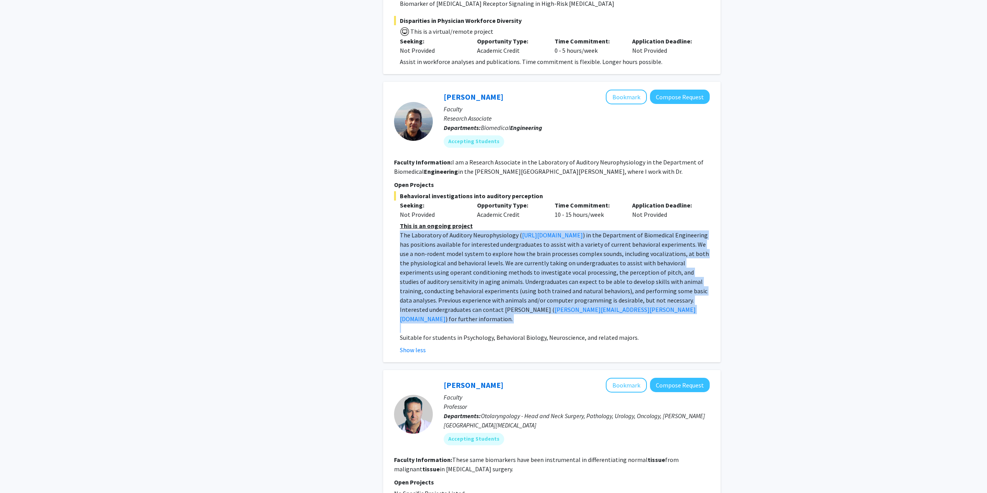
click at [506, 234] on span ") in the Department of Biomedical Engineering has positions available for inter…" at bounding box center [554, 272] width 309 height 82
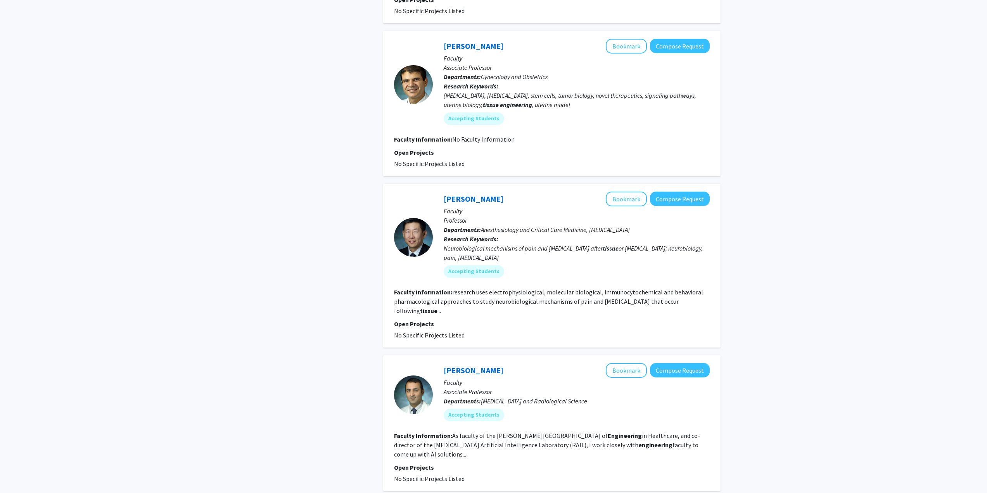
scroll to position [1434, 0]
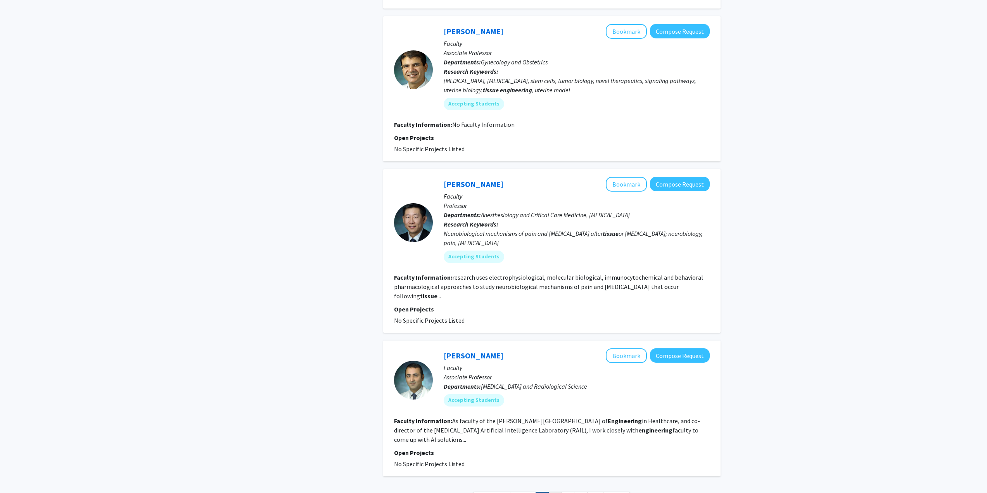
click at [557, 492] on link "4" at bounding box center [554, 499] width 13 height 14
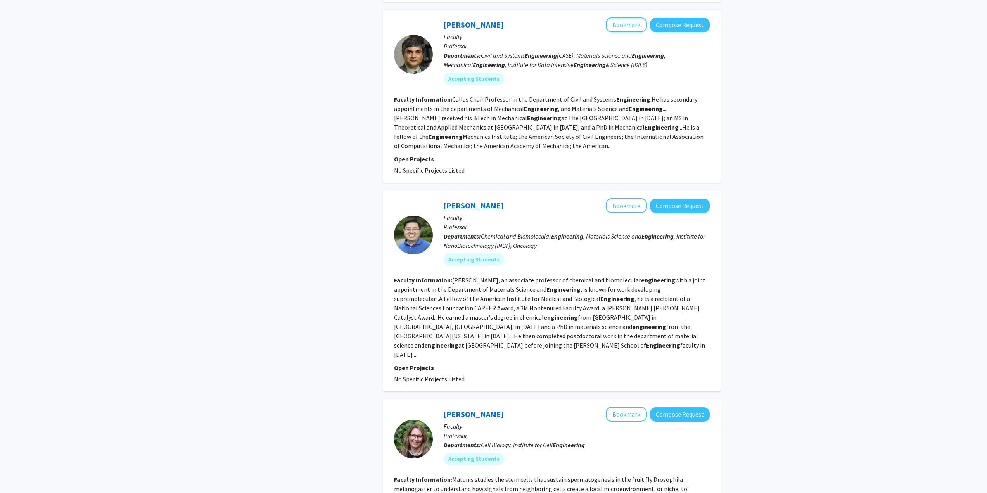
scroll to position [426, 0]
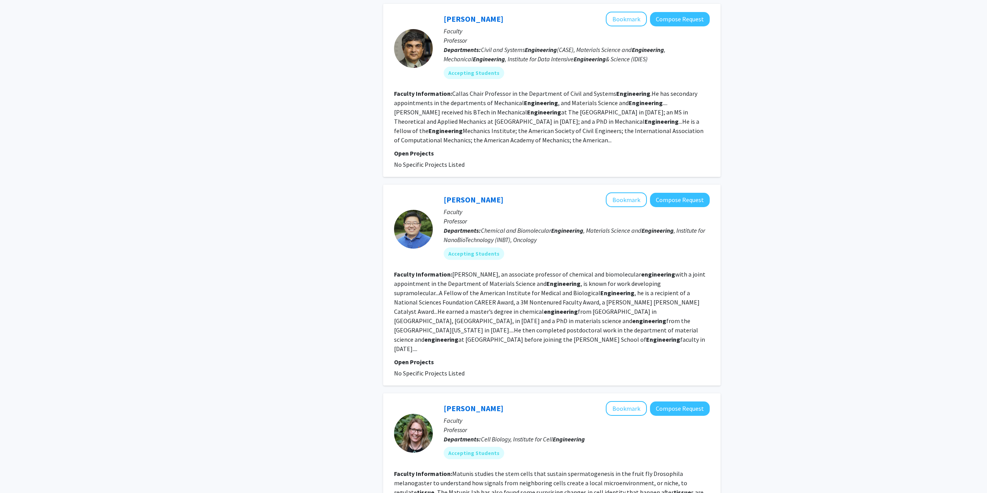
click at [557, 283] on b "Engineering" at bounding box center [563, 284] width 34 height 8
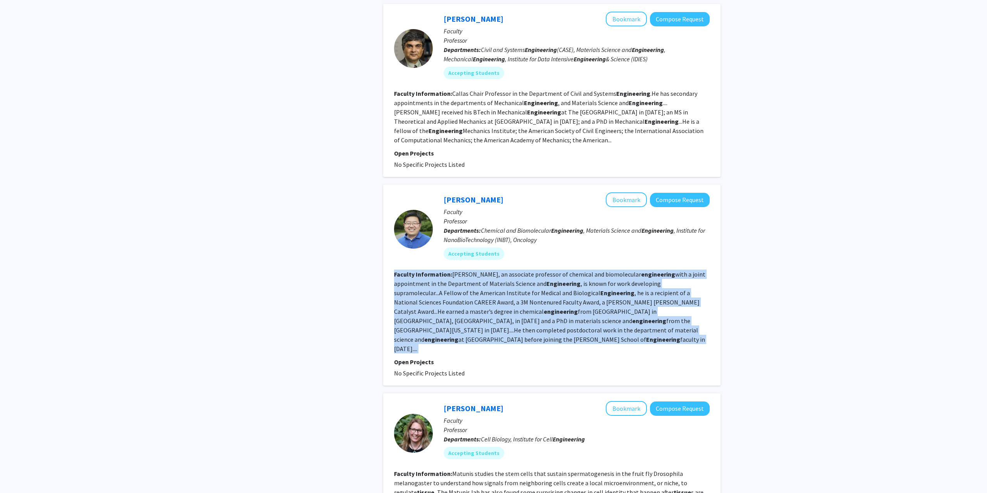
click at [557, 283] on b "Engineering" at bounding box center [563, 284] width 34 height 8
click at [500, 272] on fg-read-more "[PERSON_NAME], an associate professor of chemical and biomolecular engineering …" at bounding box center [549, 311] width 311 height 82
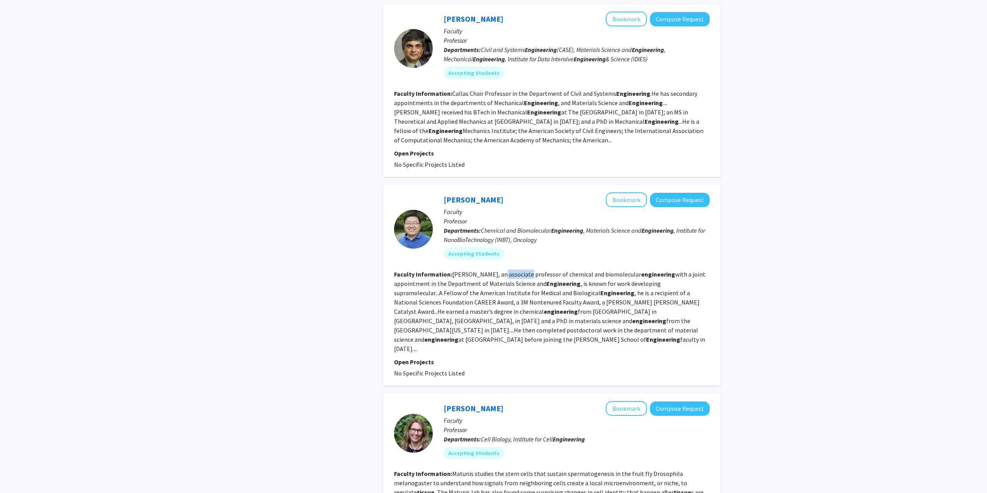
click at [500, 272] on fg-read-more "[PERSON_NAME], an associate professor of chemical and biomolecular engineering …" at bounding box center [549, 311] width 311 height 82
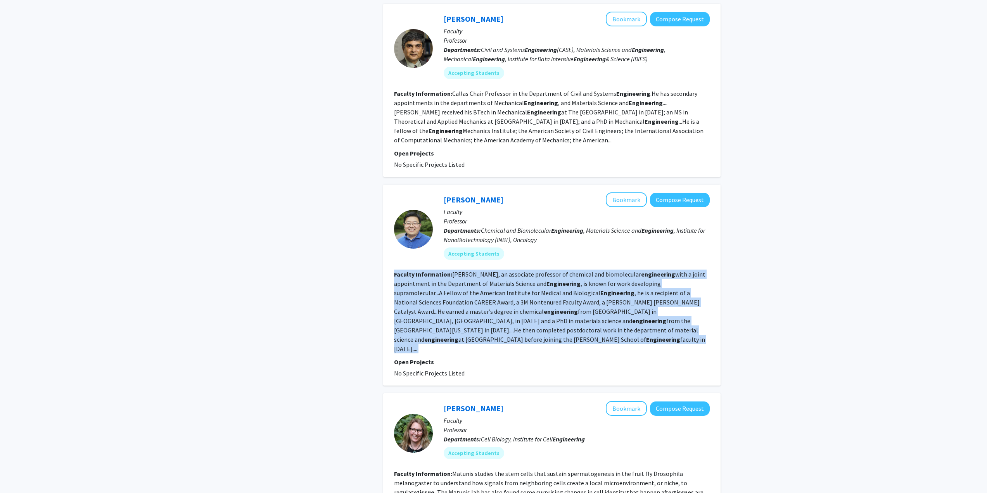
click at [500, 272] on fg-read-more "[PERSON_NAME], an associate professor of chemical and biomolecular engineering …" at bounding box center [549, 311] width 311 height 82
click at [462, 288] on section "Faculty Information: [PERSON_NAME], an associate professor of chemical and biom…" at bounding box center [552, 311] width 316 height 84
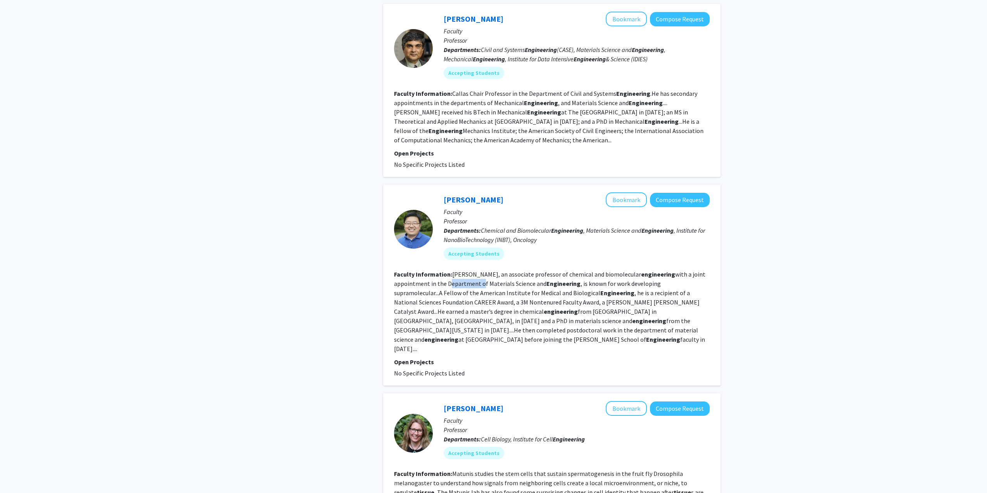
click at [462, 288] on section "Faculty Information: [PERSON_NAME], an associate professor of chemical and biom…" at bounding box center [552, 311] width 316 height 84
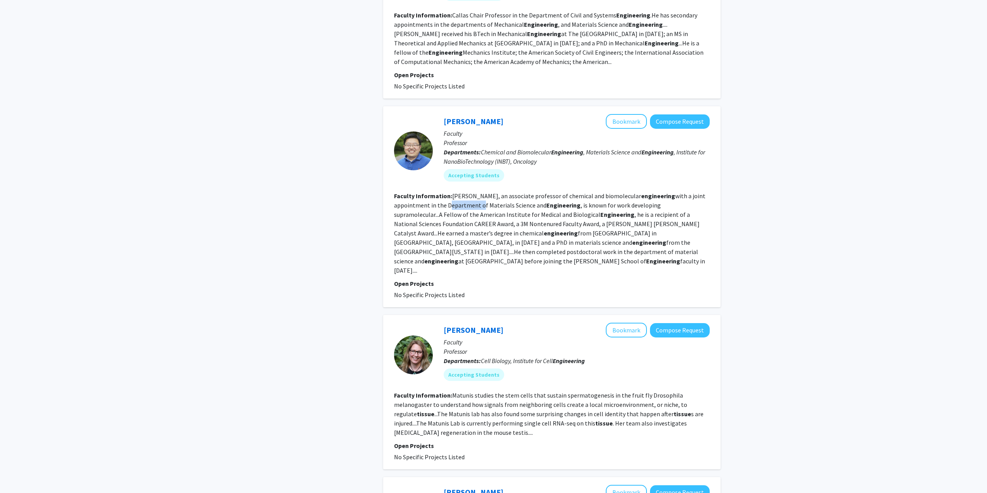
scroll to position [543, 0]
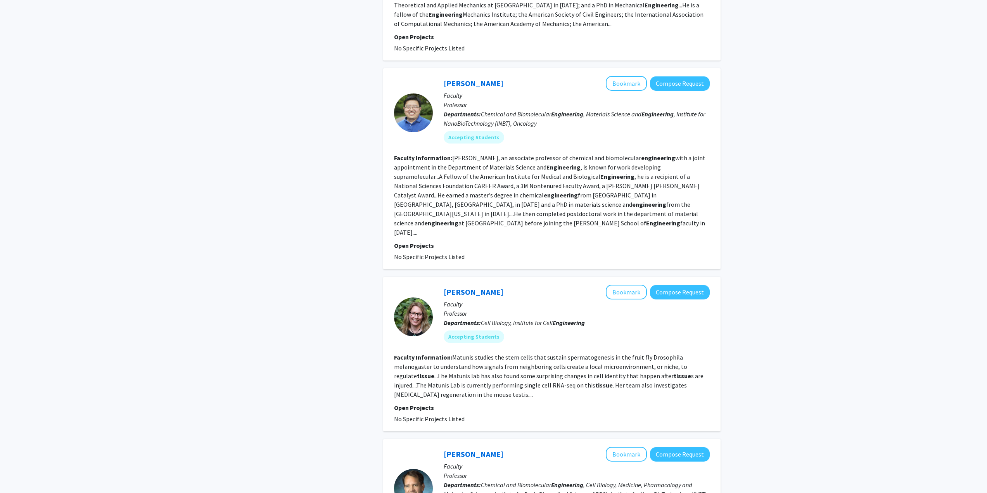
click at [490, 353] on fg-read-more "Matunis studies the stem cells that sustain spermatogenesis in the fruit fly Dr…" at bounding box center [548, 375] width 309 height 45
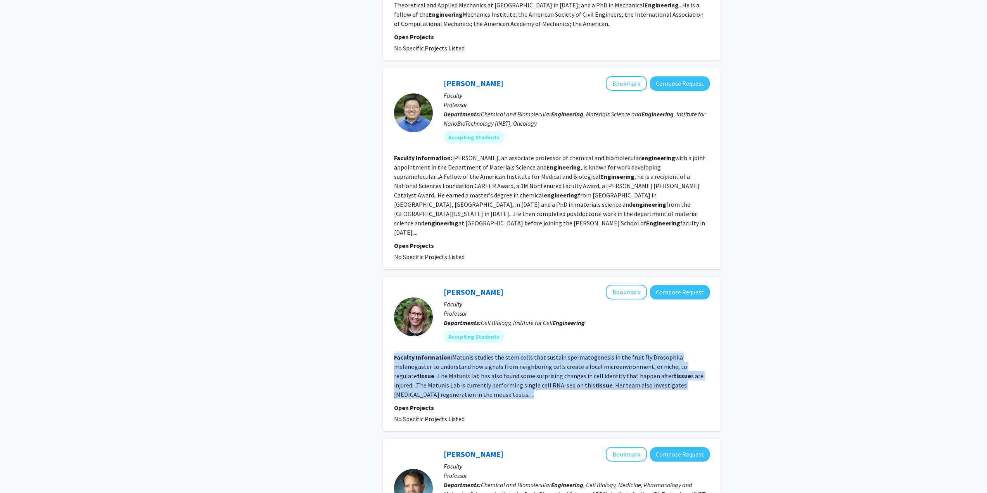
click at [490, 353] on fg-read-more "Matunis studies the stem cells that sustain spermatogenesis in the fruit fly Dr…" at bounding box center [548, 375] width 309 height 45
click at [635, 362] on section "Faculty Information: Matunis studies the stem cells that sustain spermatogenesi…" at bounding box center [552, 375] width 316 height 47
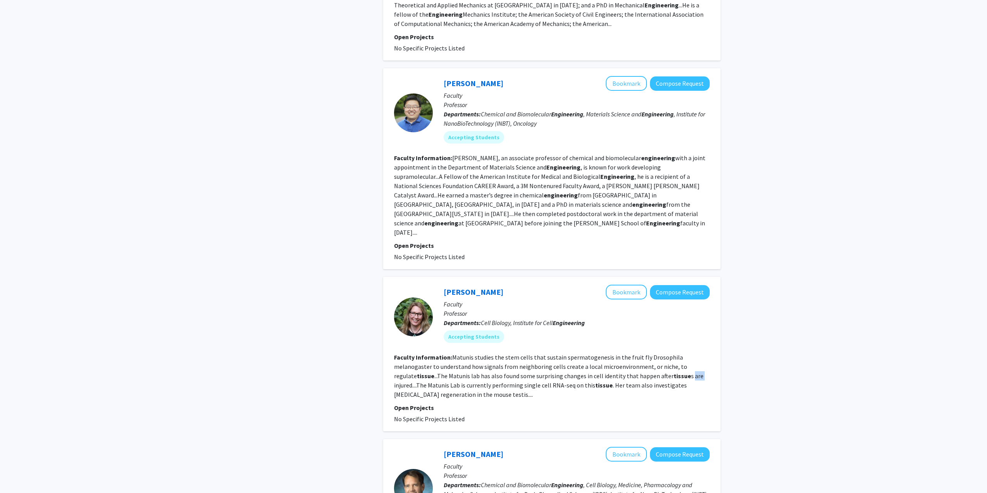
click at [635, 362] on section "Faculty Information: Matunis studies the stem cells that sustain spermatogenesi…" at bounding box center [552, 375] width 316 height 47
click at [625, 285] on button "Bookmark" at bounding box center [626, 292] width 41 height 15
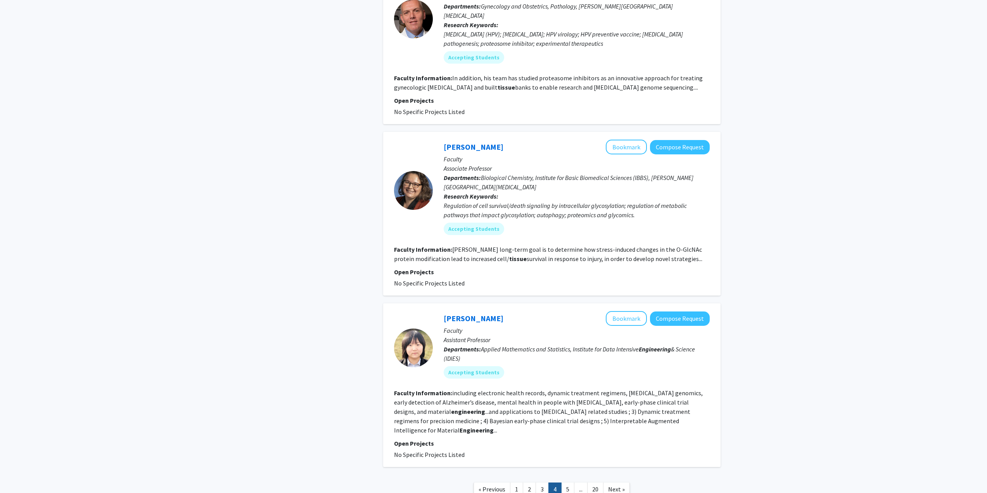
scroll to position [1368, 0]
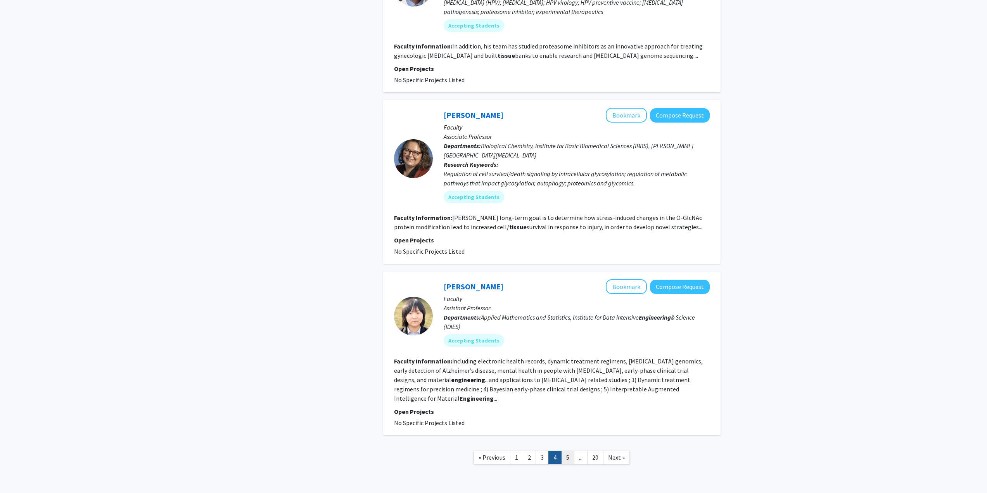
click at [564, 451] on link "5" at bounding box center [567, 458] width 13 height 14
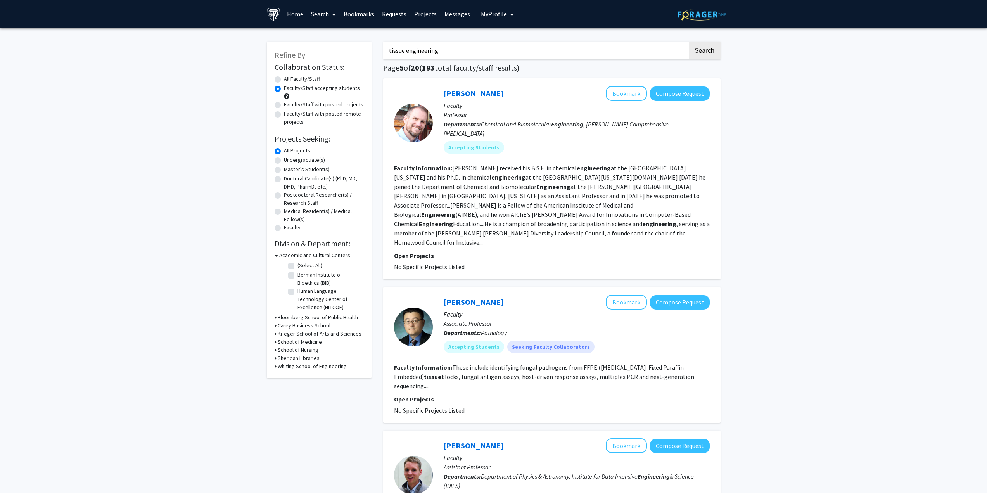
click at [301, 365] on h3 "Whiting School of Engineering" at bounding box center [312, 366] width 69 height 8
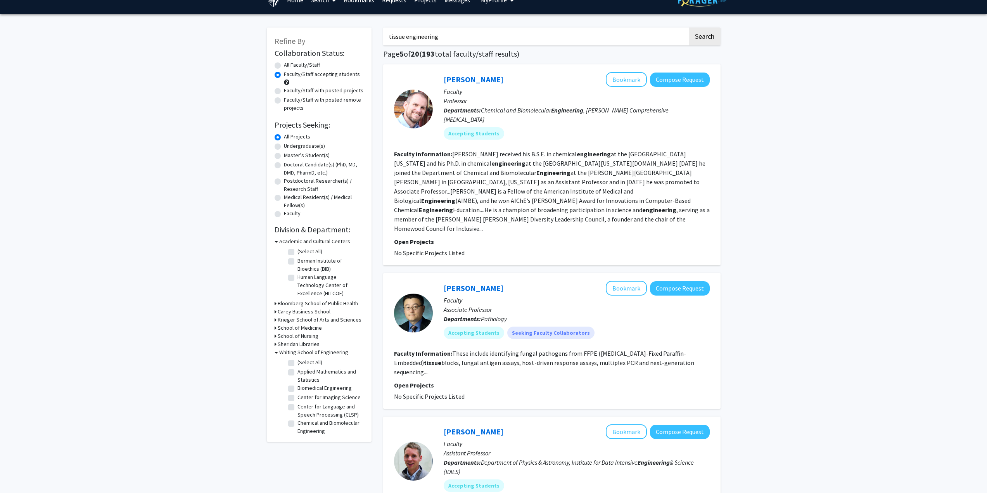
scroll to position [39, 0]
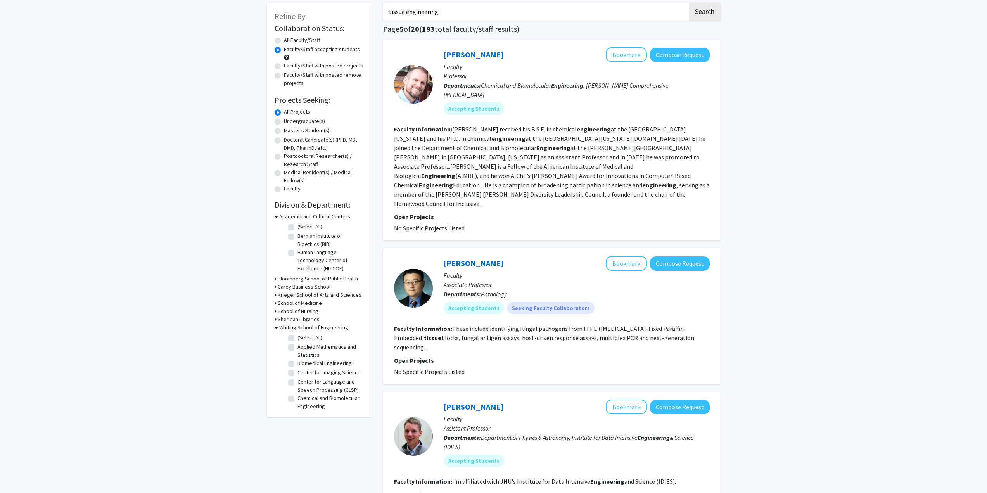
click at [297, 363] on label "Biomedical Engineering" at bounding box center [324, 363] width 54 height 8
click at [297, 363] on input "Biomedical Engineering" at bounding box center [299, 361] width 5 height 5
checkbox input "true"
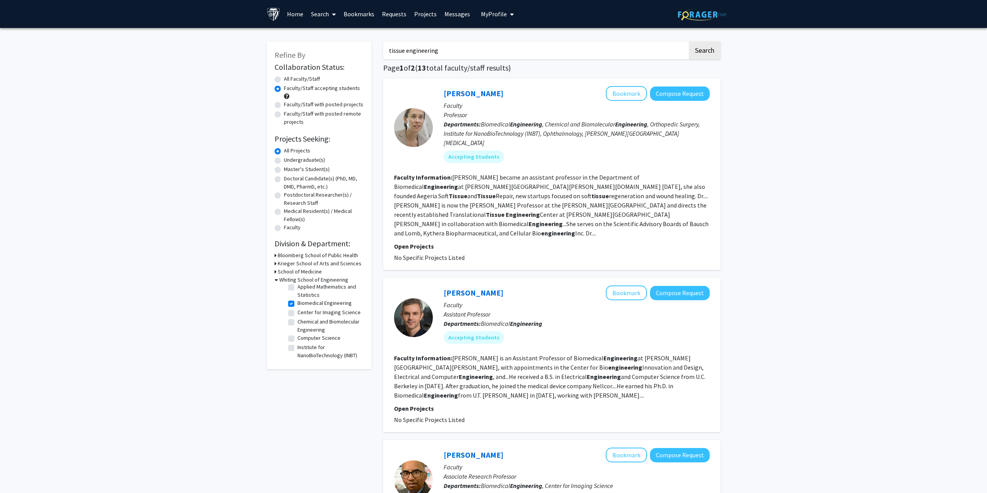
scroll to position [36, 0]
click at [297, 318] on label "Chemical and Biomolecular Engineering" at bounding box center [329, 326] width 64 height 16
click at [297, 318] on input "Chemical and Biomolecular Engineering" at bounding box center [299, 320] width 5 height 5
checkbox input "true"
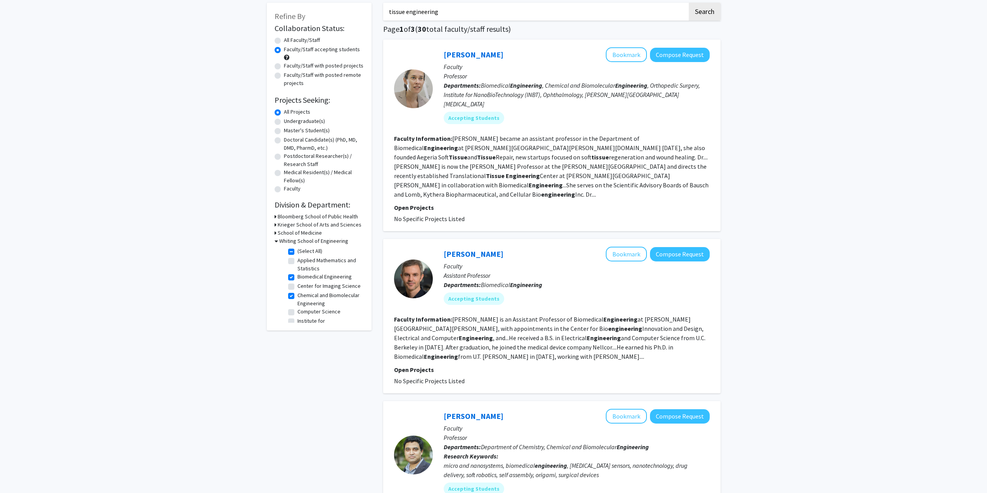
drag, startPoint x: 319, startPoint y: 418, endPoint x: 357, endPoint y: 357, distance: 71.2
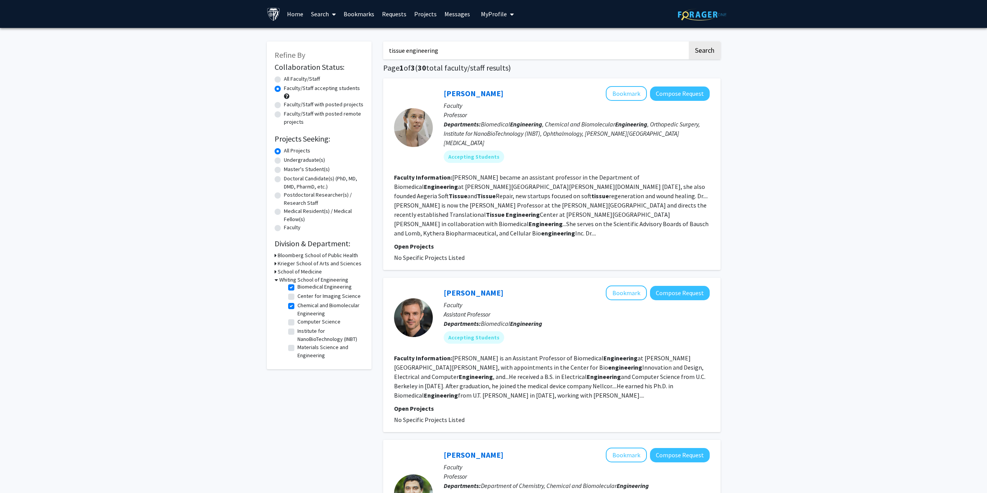
drag, startPoint x: 451, startPoint y: 48, endPoint x: 349, endPoint y: 49, distance: 101.6
click at [689, 41] on button "Search" at bounding box center [705, 50] width 32 height 18
radio input "true"
checkbox input "false"
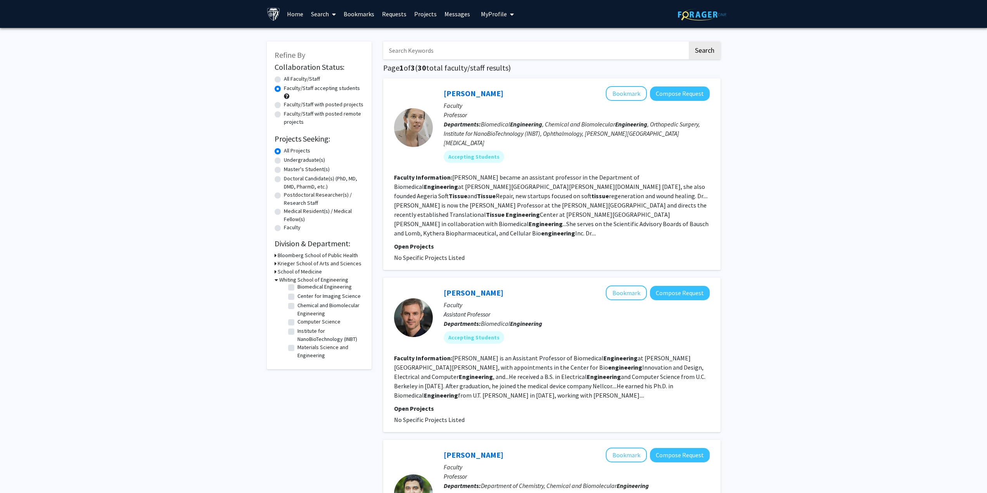
checkbox input "false"
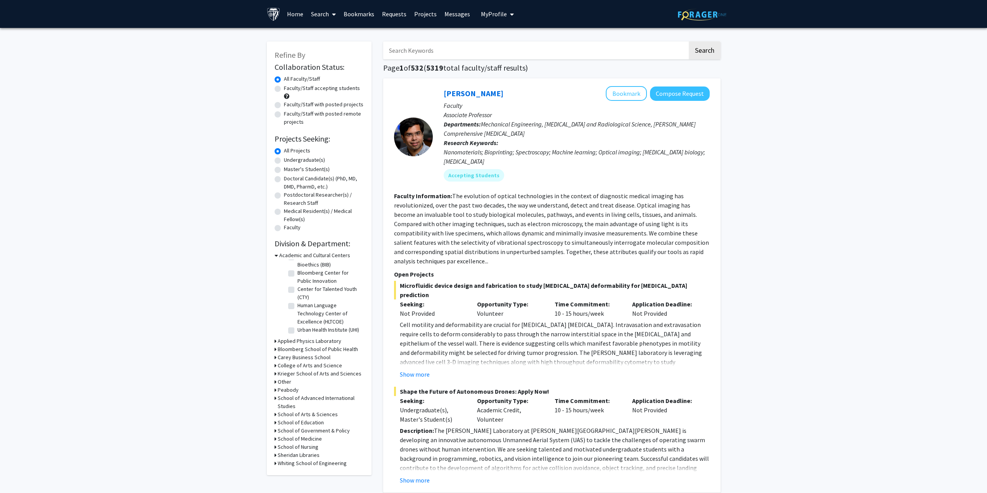
scroll to position [25, 0]
click at [285, 463] on h3 "Whiting School of Engineering" at bounding box center [312, 463] width 69 height 8
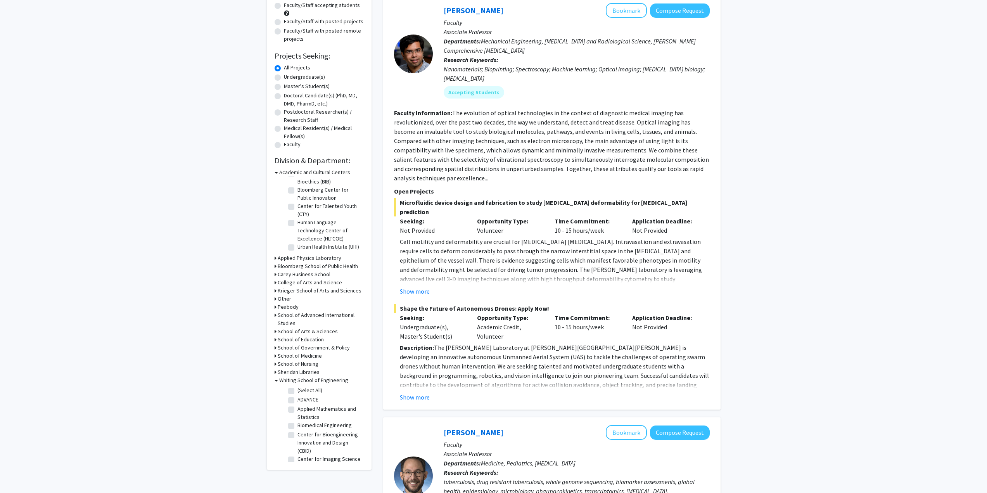
scroll to position [116, 0]
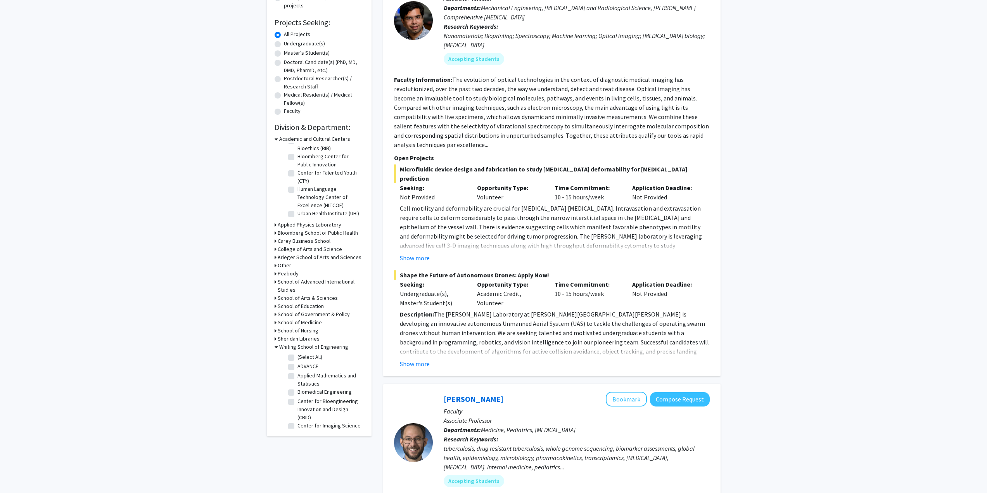
click at [297, 393] on label "Biomedical Engineering" at bounding box center [324, 392] width 54 height 8
click at [297, 393] on input "Biomedical Engineering" at bounding box center [299, 390] width 5 height 5
checkbox input "true"
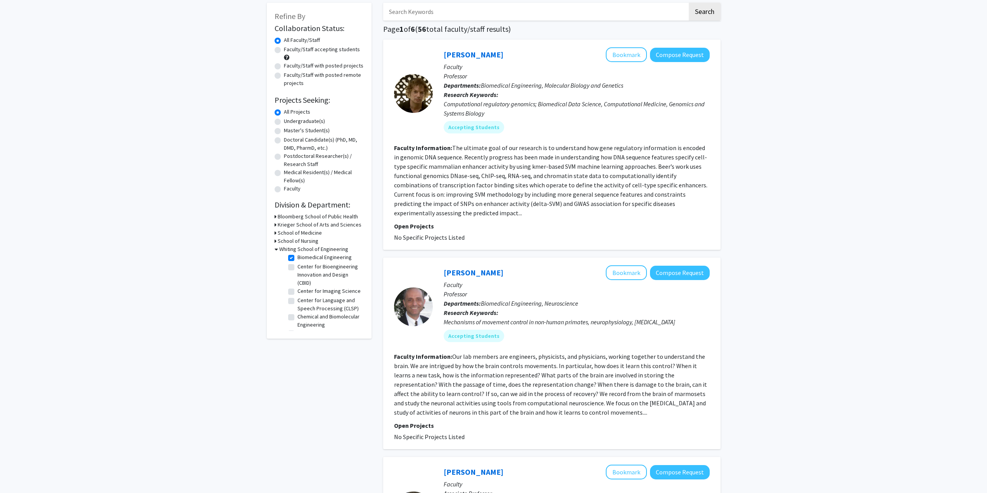
scroll to position [39, 0]
click at [297, 324] on label "Chemical and Biomolecular Engineering" at bounding box center [329, 319] width 64 height 16
click at [297, 316] on input "Chemical and Biomolecular Engineering" at bounding box center [299, 313] width 5 height 5
checkbox input "true"
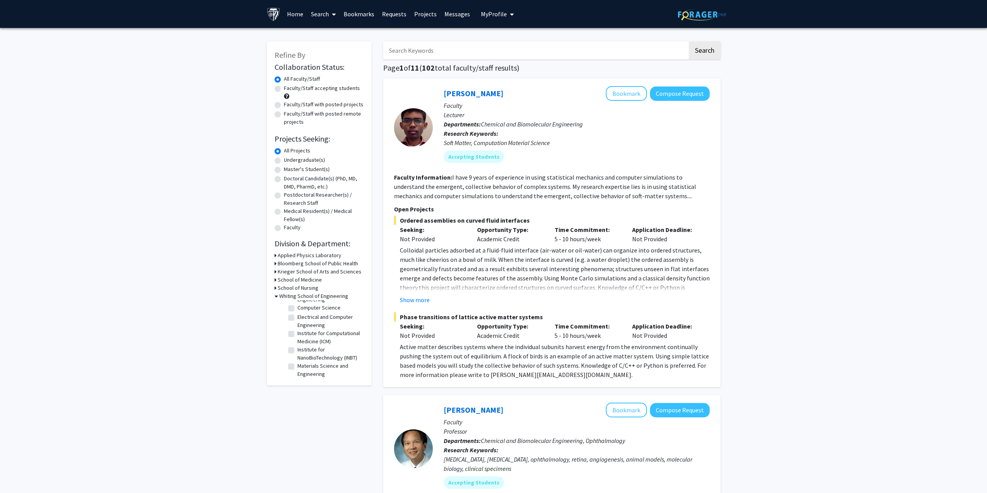
scroll to position [106, 0]
click at [434, 317] on span "Phase transitions of lattice active matter systems" at bounding box center [552, 316] width 316 height 9
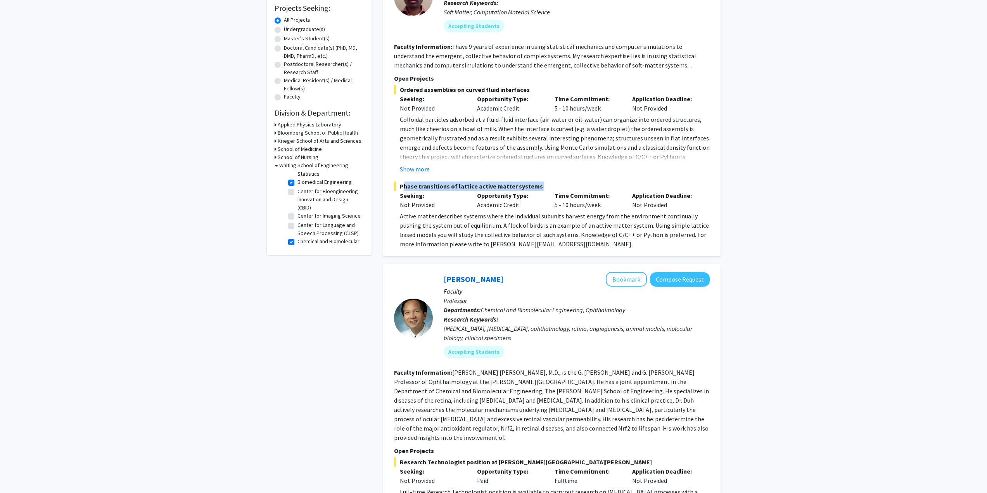
scroll to position [233, 0]
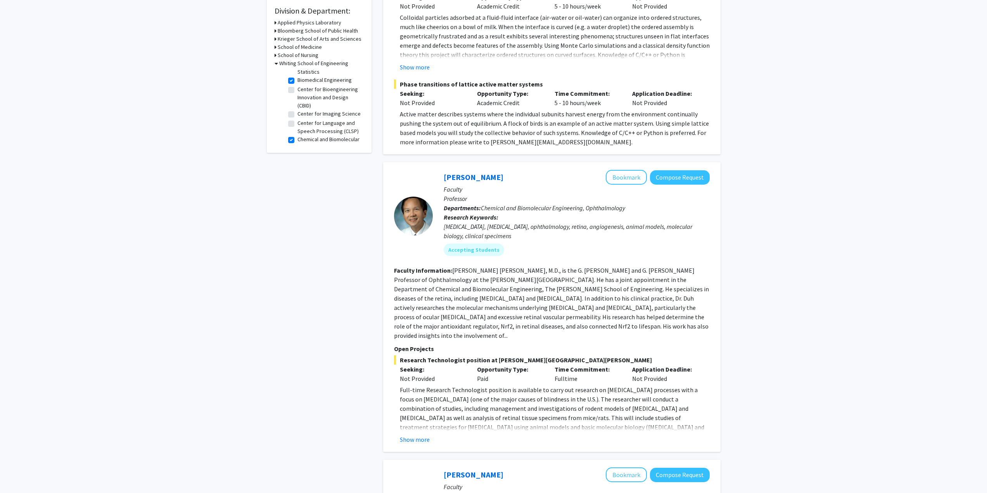
click at [463, 281] on fg-read-more "[PERSON_NAME] [PERSON_NAME], M.D., is the G. [PERSON_NAME] and G. [PERSON_NAME]…" at bounding box center [551, 302] width 315 height 73
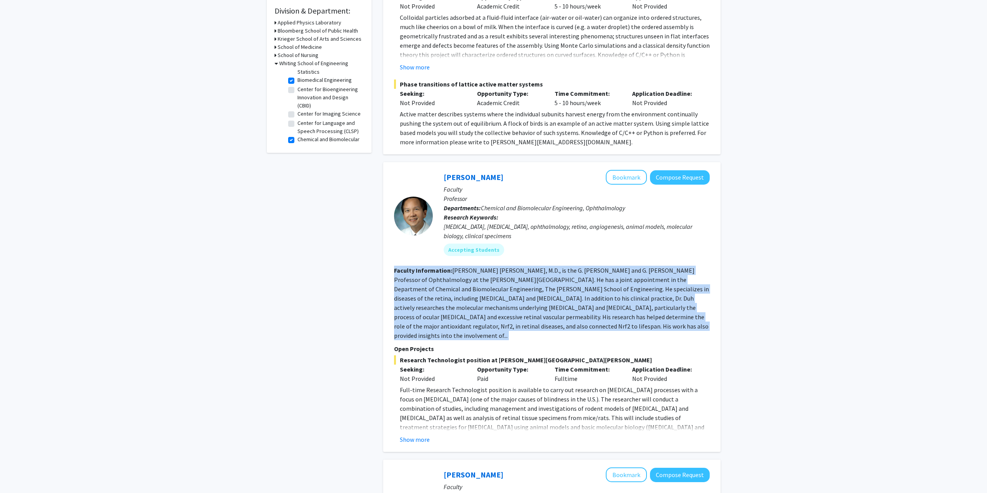
click at [463, 281] on fg-read-more "[PERSON_NAME] [PERSON_NAME], M.D., is the G. [PERSON_NAME] and G. [PERSON_NAME]…" at bounding box center [551, 302] width 315 height 73
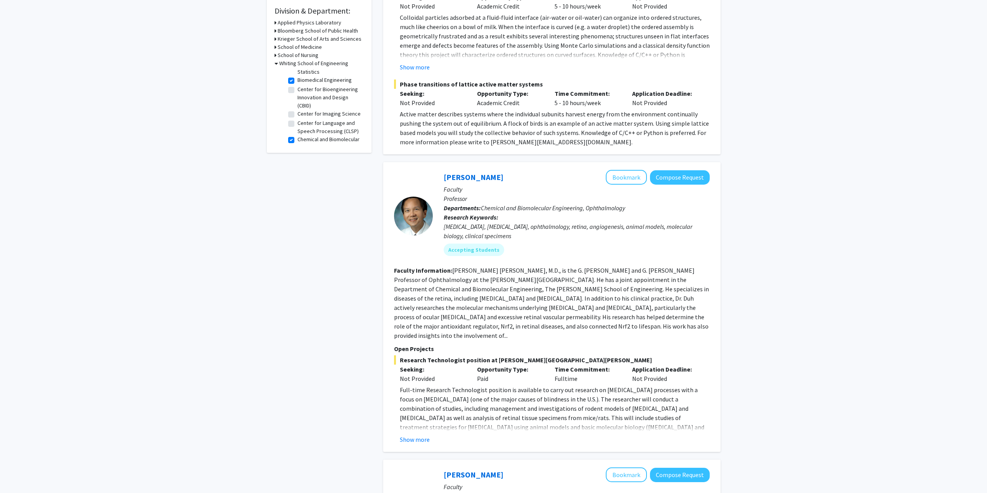
click at [469, 344] on p "Open Projects" at bounding box center [552, 348] width 316 height 9
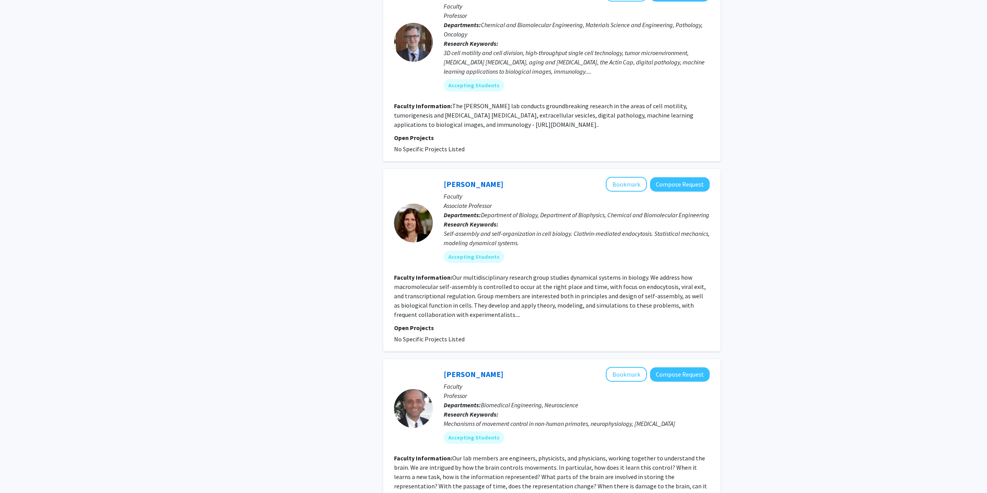
scroll to position [853, 0]
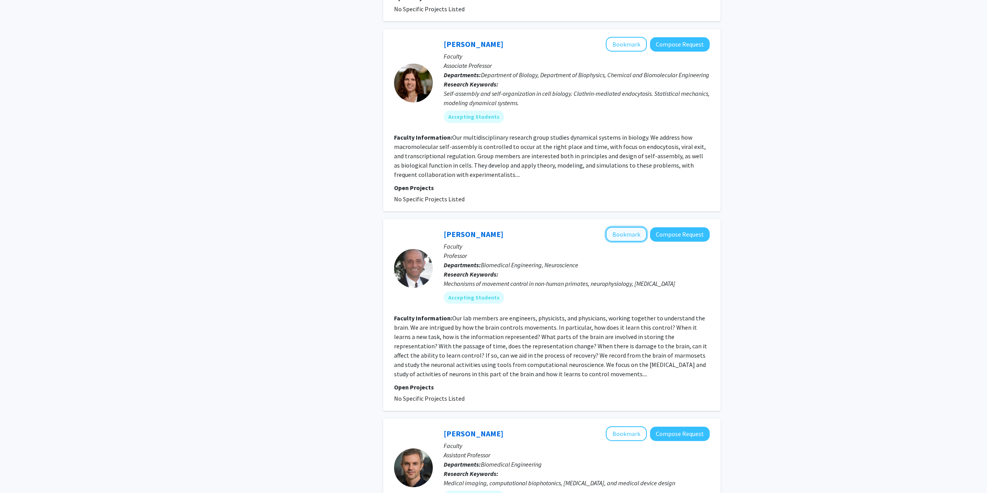
click at [631, 232] on button "Bookmark" at bounding box center [626, 234] width 41 height 15
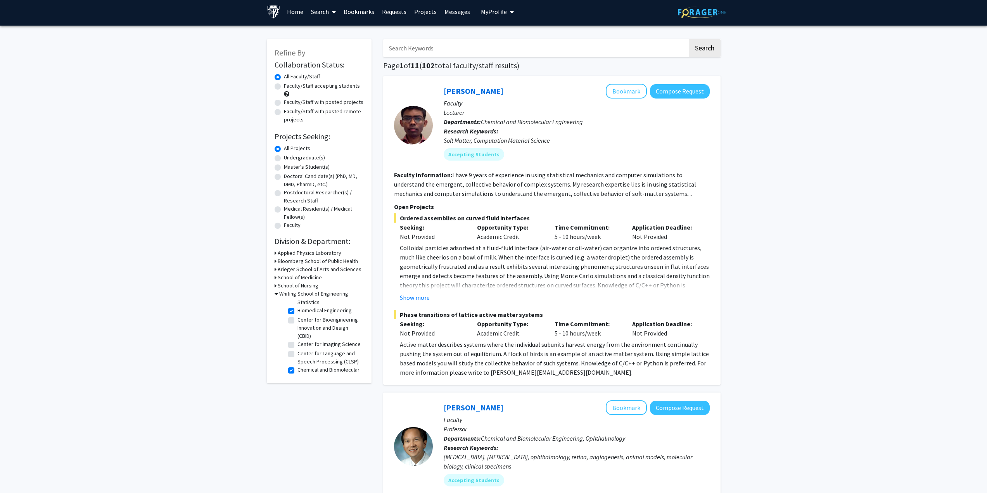
scroll to position [0, 0]
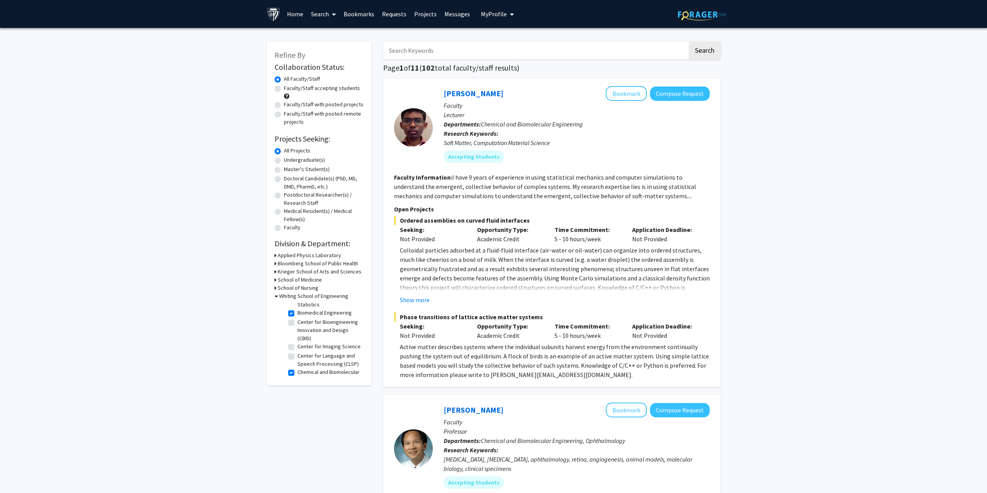
click at [460, 52] on input "Search Keywords" at bounding box center [535, 50] width 304 height 18
click at [297, 305] on label "(Select All)" at bounding box center [309, 306] width 25 height 8
click at [297, 305] on input "(Select All)" at bounding box center [299, 304] width 5 height 5
checkbox input "false"
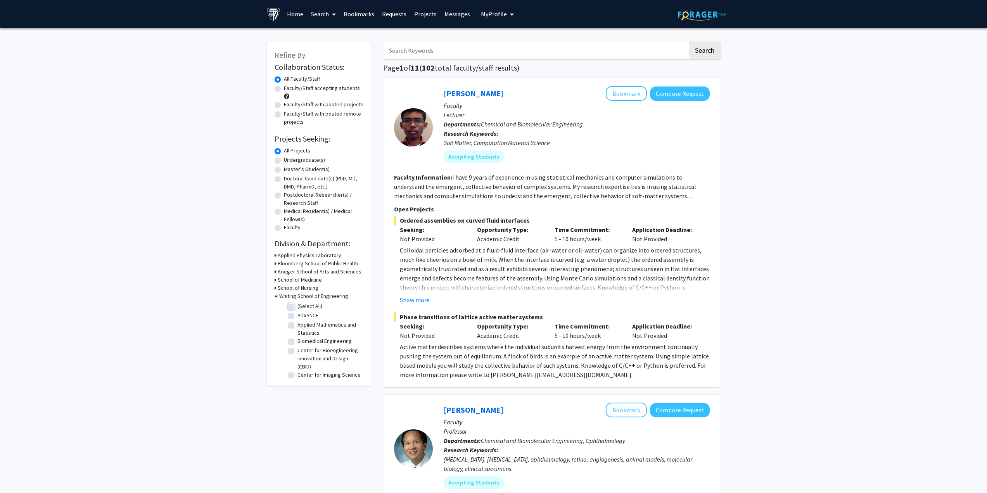
checkbox input "false"
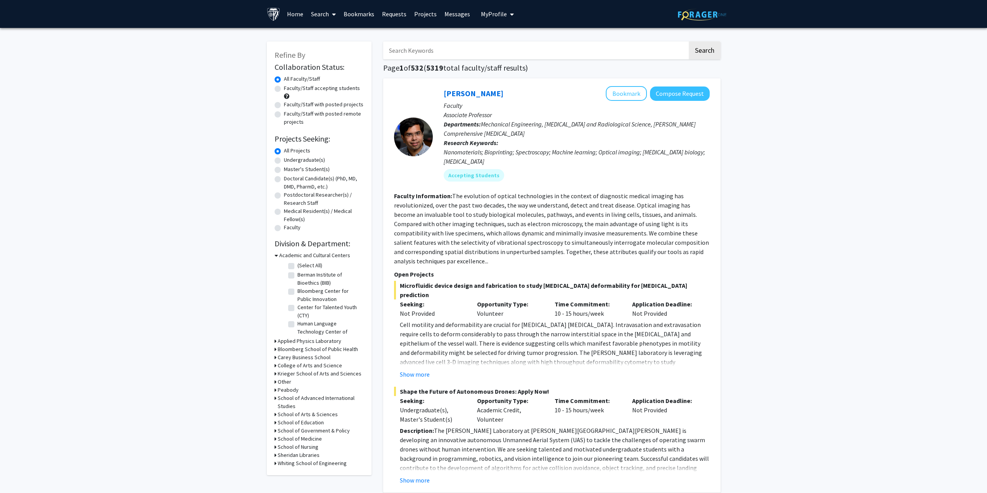
click at [456, 46] on input "Search Keywords" at bounding box center [535, 50] width 304 height 18
type input "Organ regeneration"
click at [689, 41] on button "Search" at bounding box center [705, 50] width 32 height 18
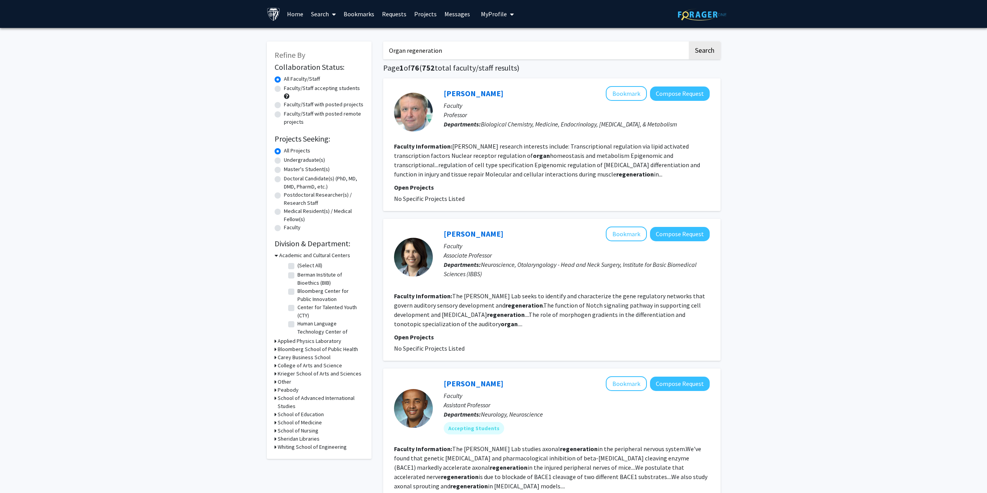
click at [315, 87] on label "Faculty/Staff accepting students" at bounding box center [322, 88] width 76 height 8
click at [289, 87] on input "Faculty/Staff accepting students" at bounding box center [286, 86] width 5 height 5
radio input "true"
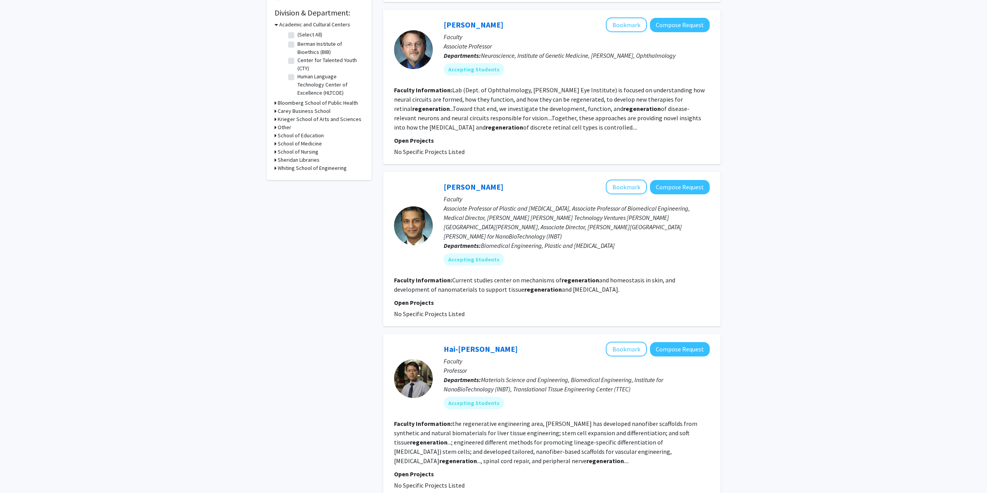
scroll to position [233, 0]
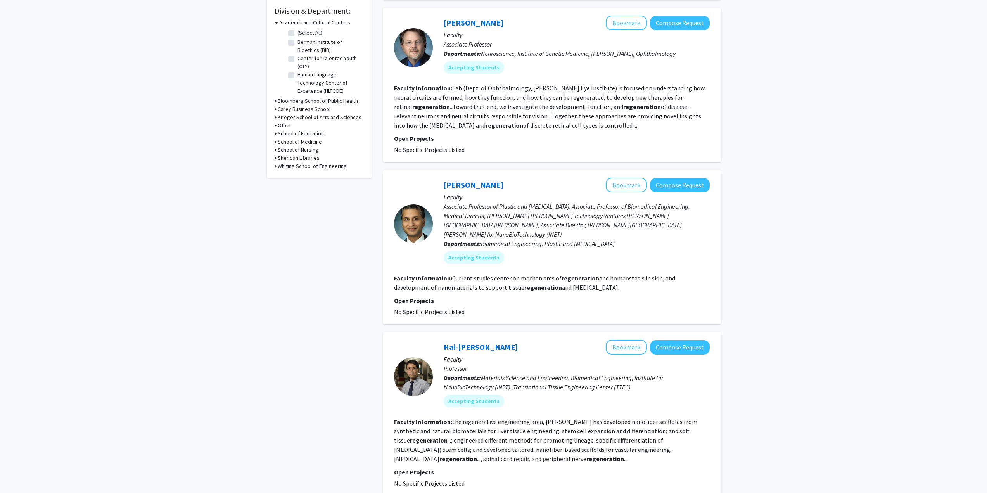
click at [511, 85] on fg-read-more "Lab (Dept. of Ophthalmology, [PERSON_NAME] Eye Institute) is focused on underst…" at bounding box center [549, 106] width 311 height 45
click at [512, 85] on fg-read-more "Lab (Dept. of Ophthalmology, [PERSON_NAME] Eye Institute) is focused on underst…" at bounding box center [549, 106] width 311 height 45
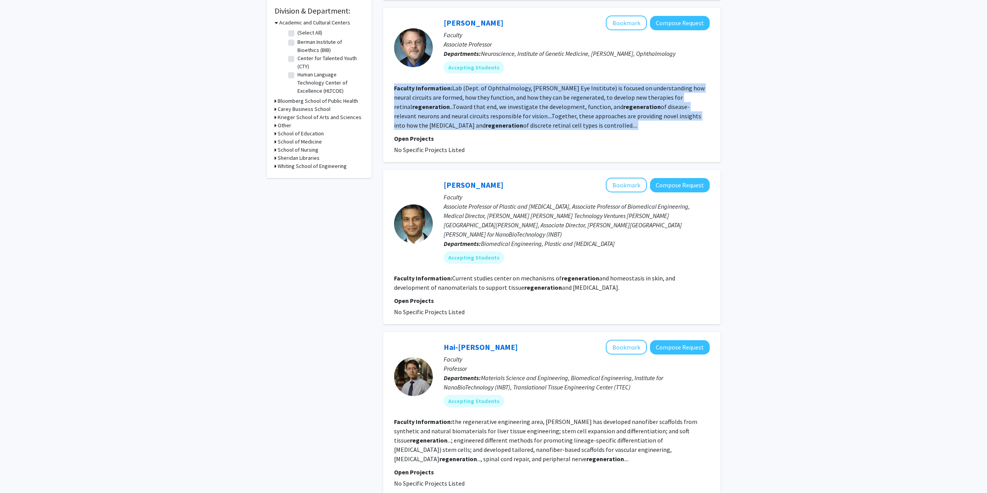
click at [512, 85] on fg-read-more "Lab (Dept. of Ophthalmology, [PERSON_NAME] Eye Institute) is focused on underst…" at bounding box center [549, 106] width 311 height 45
click at [580, 90] on fg-read-more "Lab (Dept. of Ophthalmology, [PERSON_NAME] Eye Institute) is focused on underst…" at bounding box center [549, 106] width 311 height 45
click at [579, 90] on fg-read-more "Lab (Dept. of Ophthalmology, [PERSON_NAME] Eye Institute) is focused on underst…" at bounding box center [549, 106] width 311 height 45
click at [642, 24] on button "Bookmark" at bounding box center [626, 23] width 41 height 15
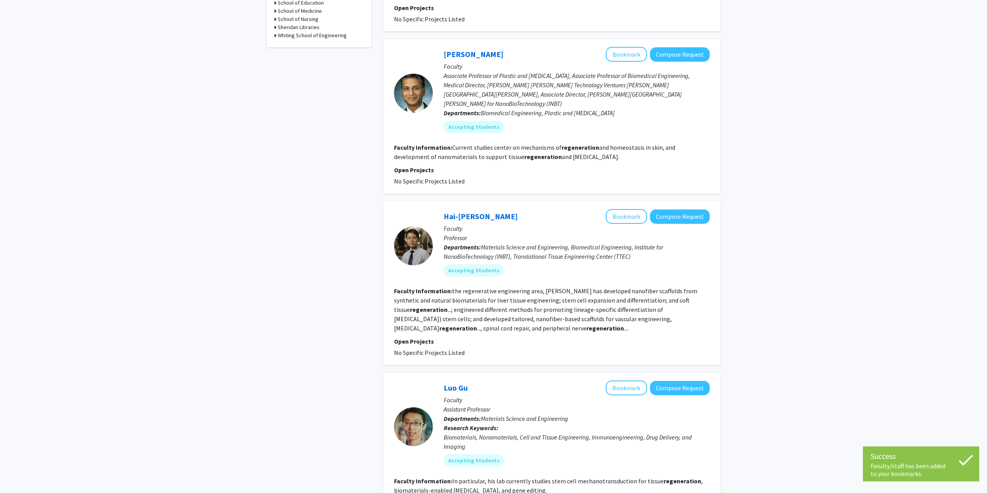
scroll to position [388, 0]
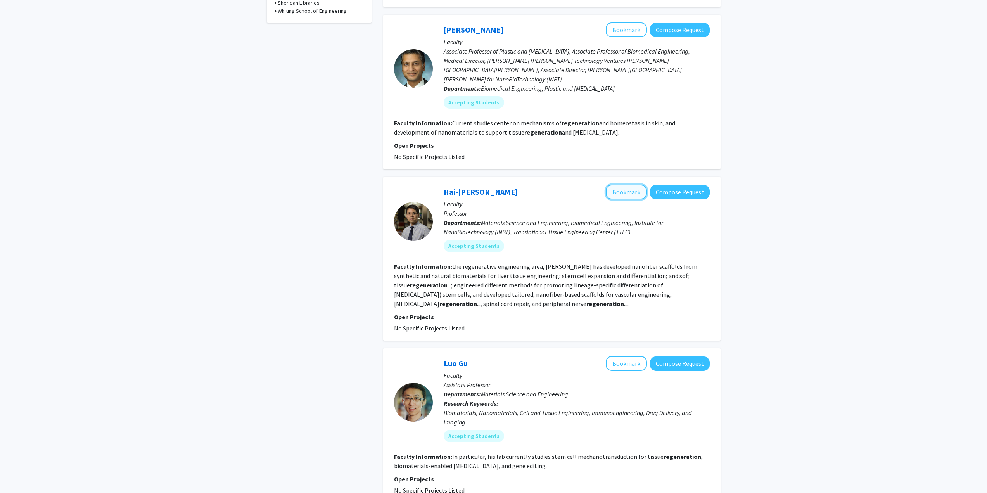
click at [630, 185] on button "Bookmark" at bounding box center [626, 192] width 41 height 15
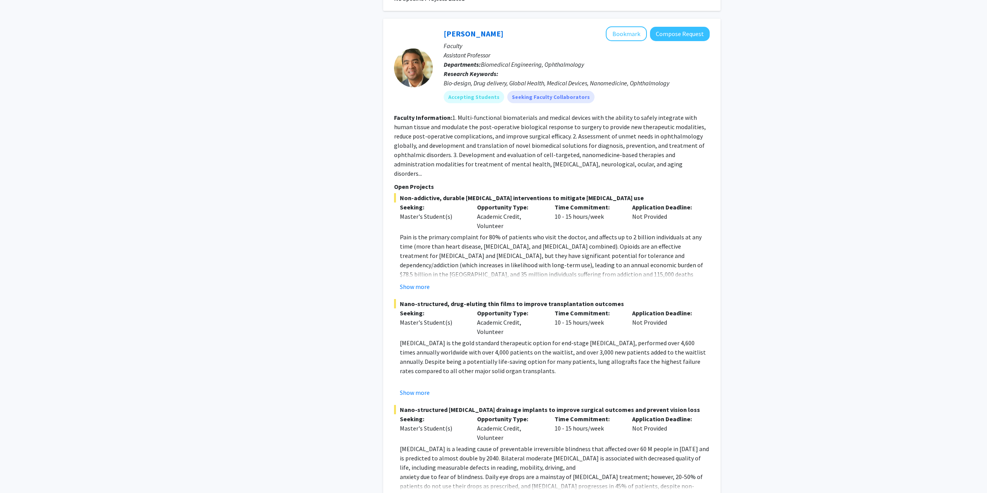
scroll to position [1512, 0]
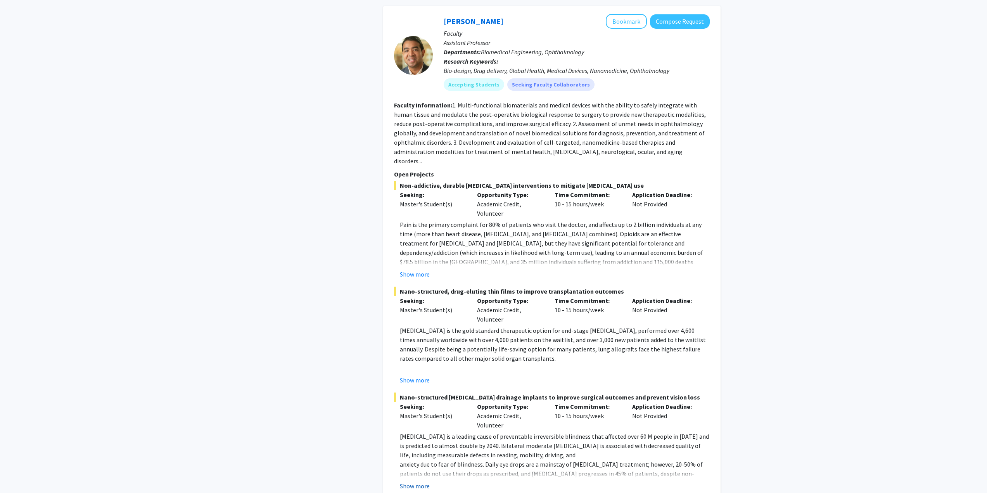
click at [419, 481] on button "Show more" at bounding box center [415, 485] width 30 height 9
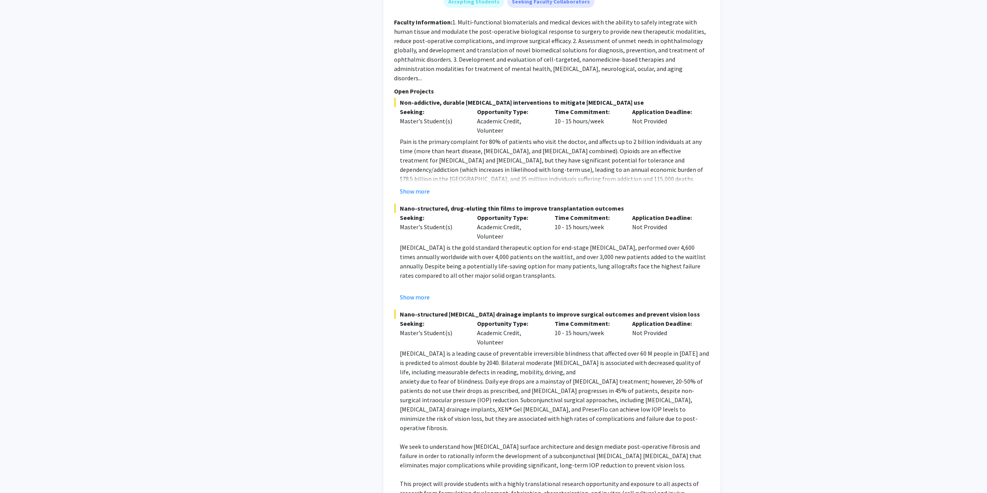
scroll to position [1668, 0]
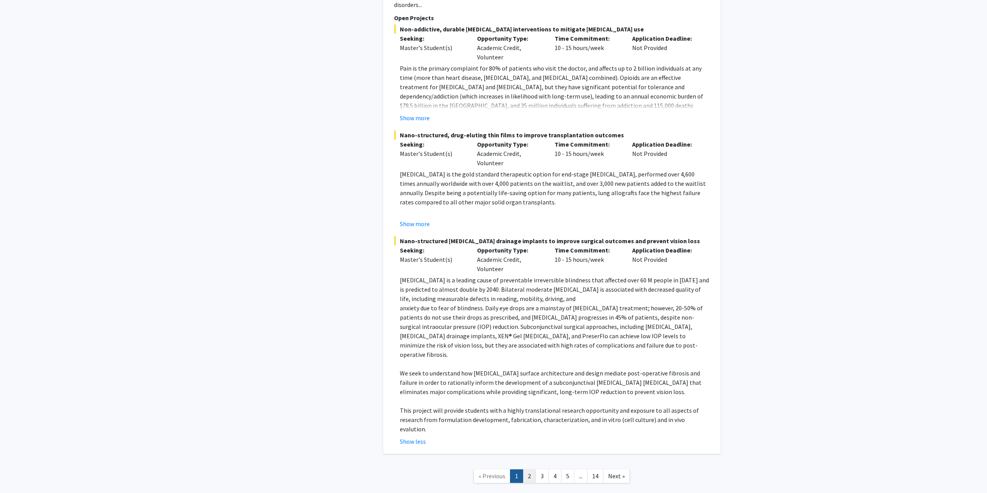
click at [533, 469] on link "2" at bounding box center [529, 476] width 13 height 14
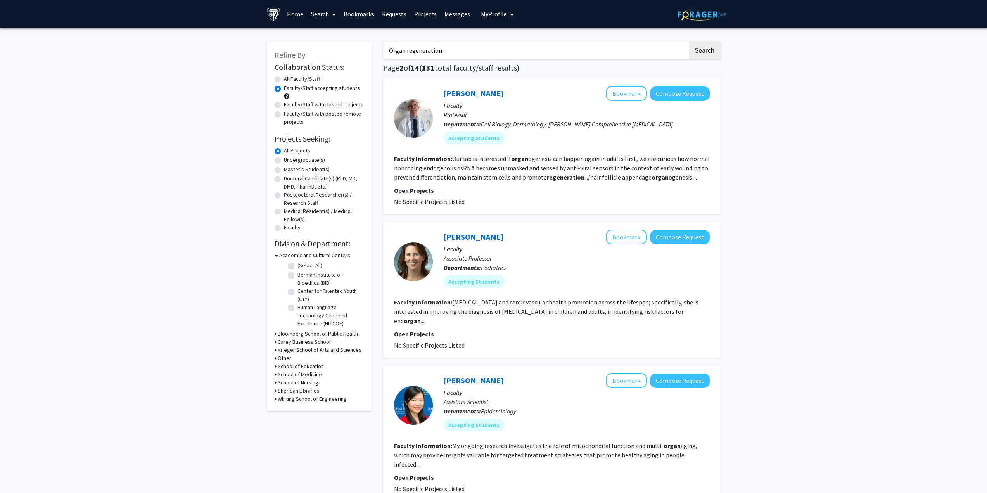
click at [311, 159] on label "Undergraduate(s)" at bounding box center [304, 160] width 41 height 8
click at [289, 159] on input "Undergraduate(s)" at bounding box center [286, 158] width 5 height 5
radio input "true"
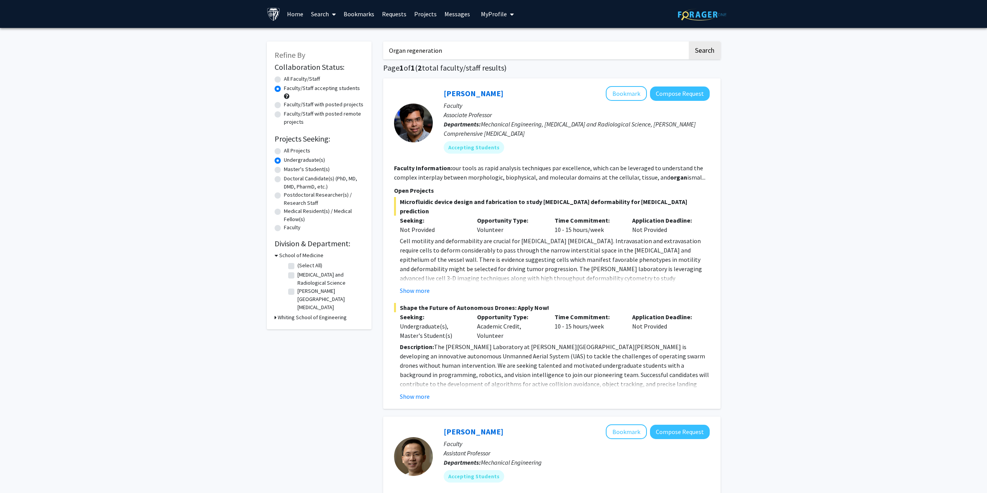
click at [305, 153] on label "All Projects" at bounding box center [297, 151] width 26 height 8
click at [289, 152] on input "All Projects" at bounding box center [286, 149] width 5 height 5
radio input "true"
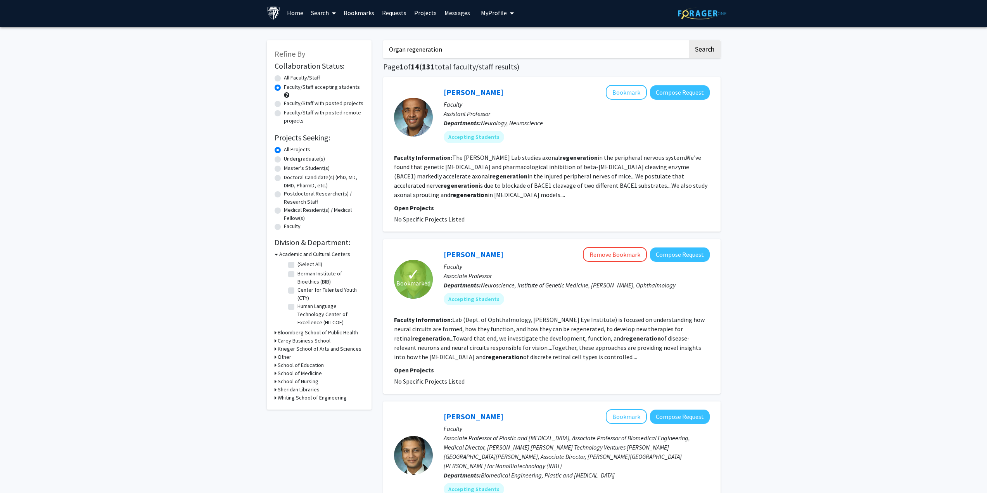
drag, startPoint x: 446, startPoint y: 178, endPoint x: 446, endPoint y: 169, distance: 9.7
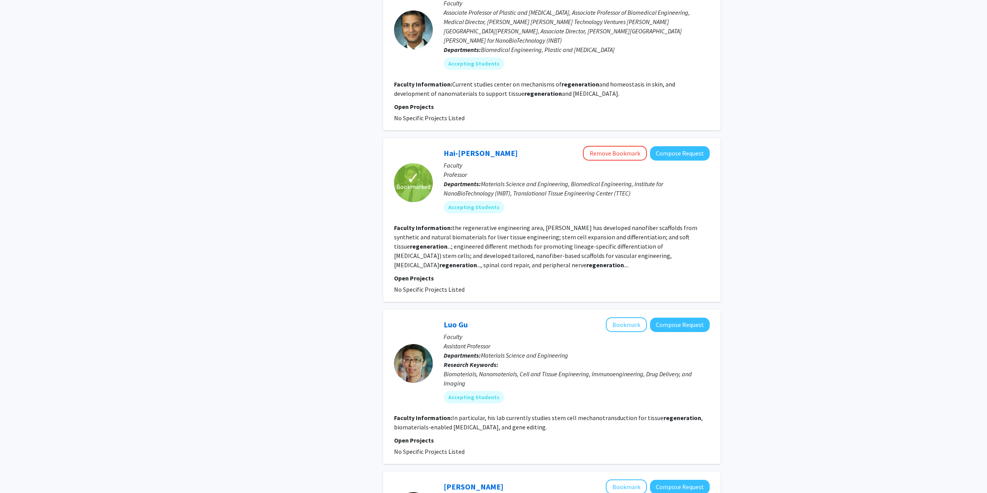
drag, startPoint x: 446, startPoint y: 169, endPoint x: 299, endPoint y: 271, distance: 179.3
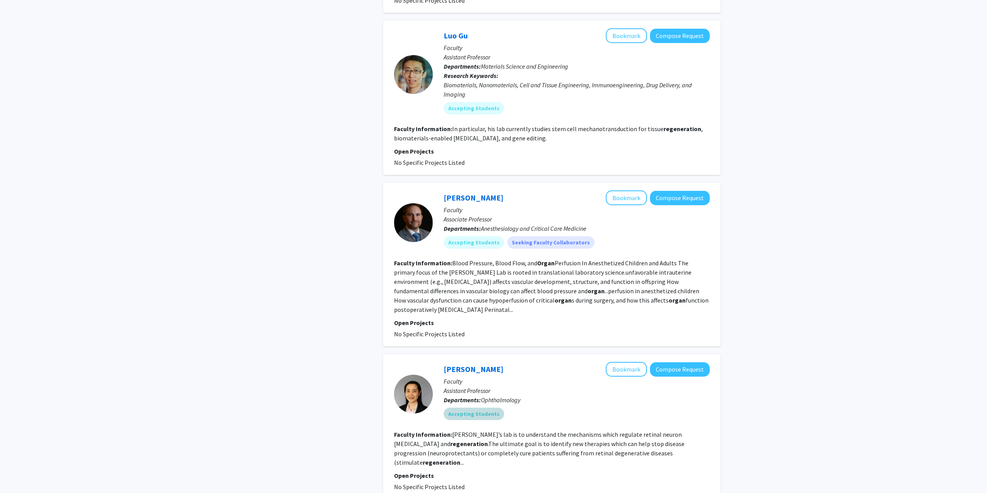
scroll to position [775, 0]
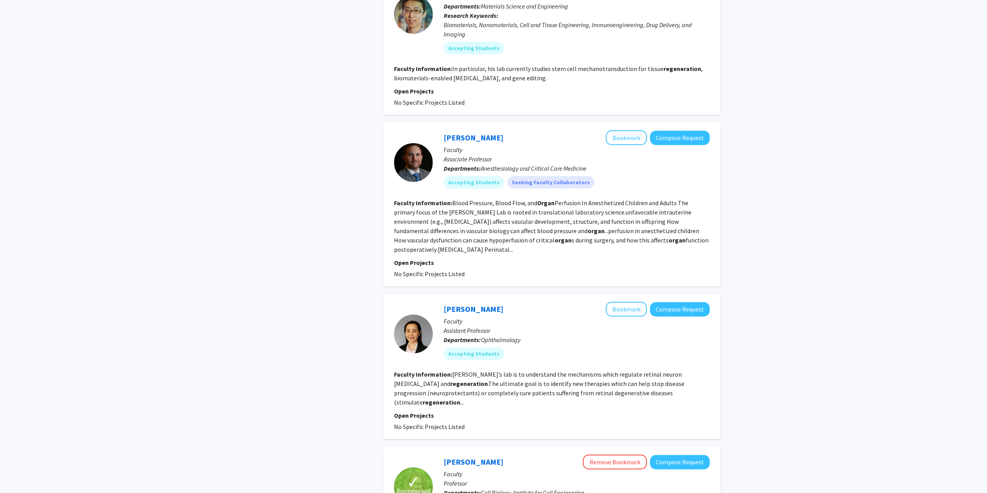
click at [517, 199] on fg-read-more "Blood Pressure, Blood Flow, and Organ Perfusion In Anesthetized Children and Ad…" at bounding box center [551, 226] width 314 height 54
click at [516, 199] on fg-read-more "Blood Pressure, Blood Flow, and Organ Perfusion In Anesthetized Children and Ad…" at bounding box center [551, 226] width 314 height 54
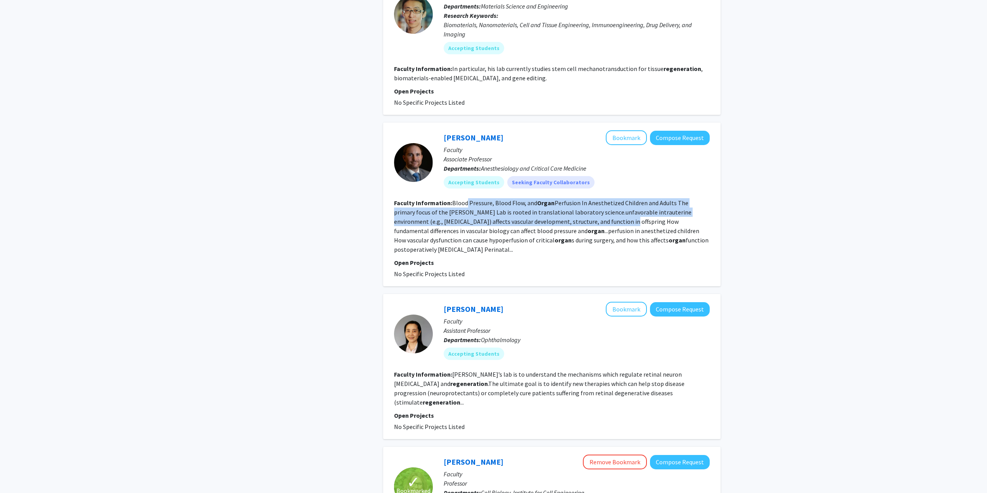
drag, startPoint x: 466, startPoint y: 194, endPoint x: 590, endPoint y: 216, distance: 125.6
click at [590, 216] on fg-read-more "Blood Pressure, Blood Flow, and Organ Perfusion In Anesthetized Children and Ad…" at bounding box center [551, 226] width 314 height 54
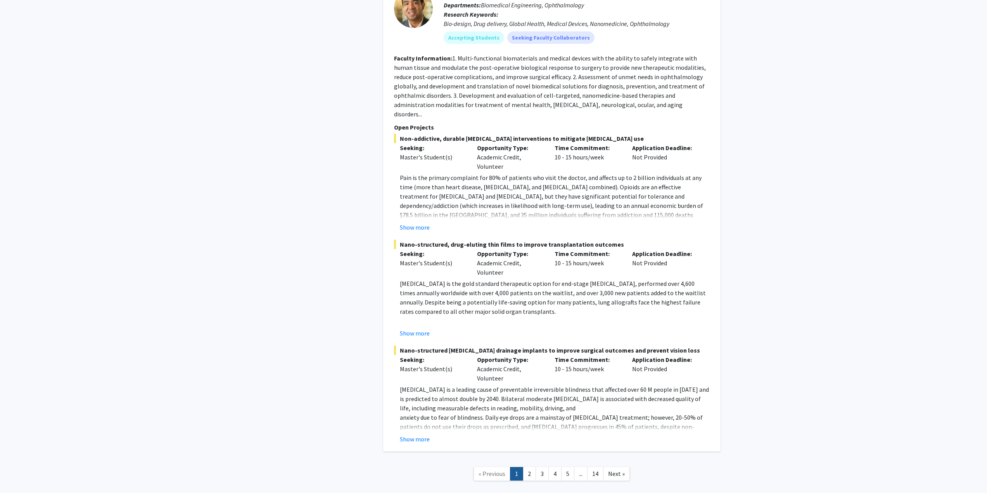
scroll to position [1575, 0]
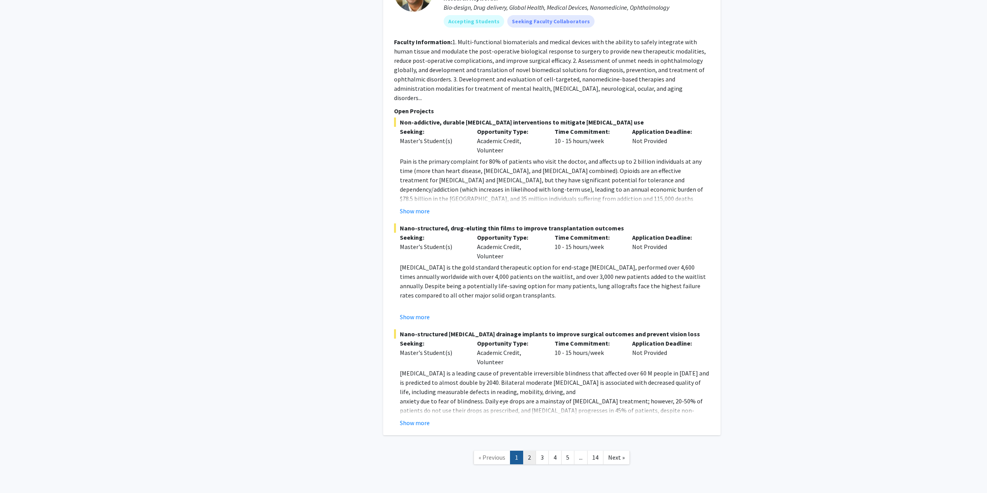
click at [527, 451] on link "2" at bounding box center [529, 458] width 13 height 14
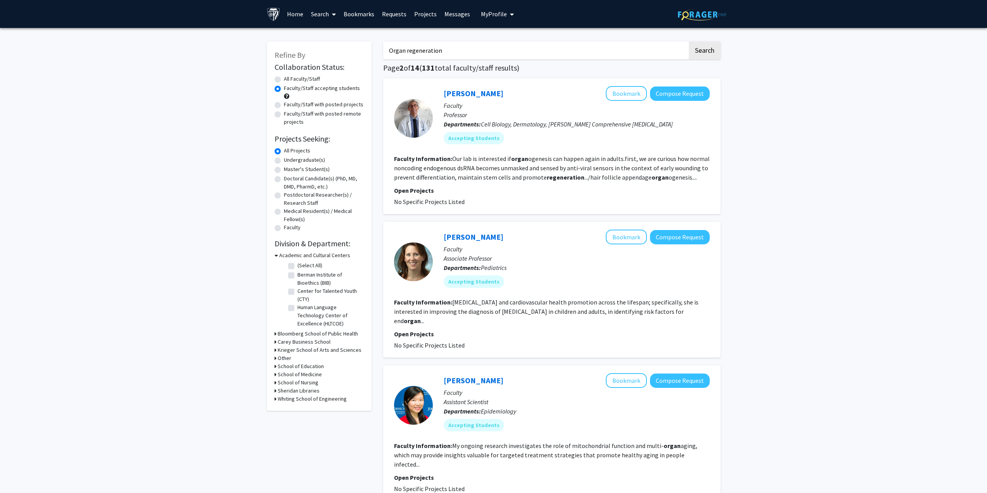
click at [658, 159] on fg-read-more "Our lab is interested if organ ogenesis can happen again in adults.first, we ar…" at bounding box center [552, 168] width 316 height 26
click at [659, 159] on fg-read-more "Our lab is interested if organ ogenesis can happen again in adults.first, we ar…" at bounding box center [552, 168] width 316 height 26
click at [660, 161] on fg-read-more "Our lab is interested if organ ogenesis can happen again in adults.first, we ar…" at bounding box center [552, 168] width 316 height 26
drag, startPoint x: 554, startPoint y: 176, endPoint x: 549, endPoint y: 173, distance: 5.5
click at [553, 175] on b "regeneration" at bounding box center [566, 177] width 38 height 8
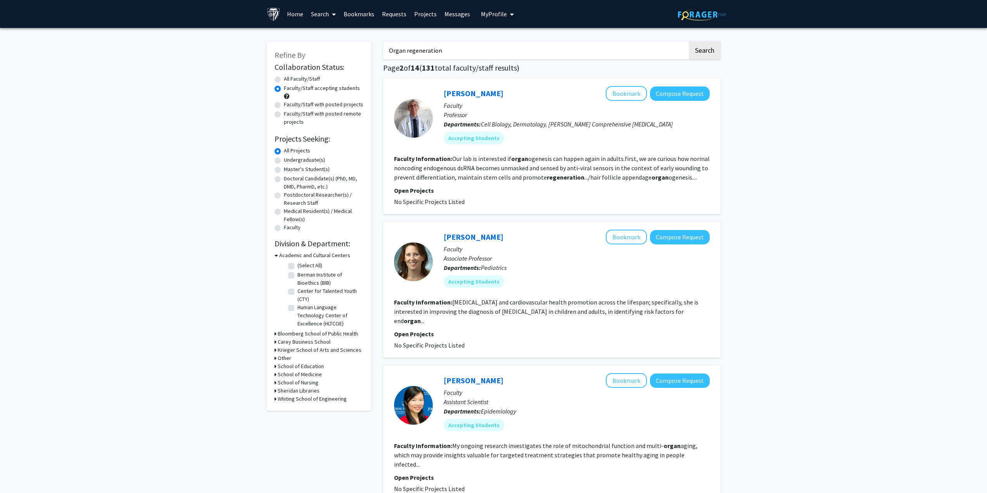
click at [499, 174] on fg-read-more "Our lab is interested if organ ogenesis can happen again in adults.first, we ar…" at bounding box center [552, 168] width 316 height 26
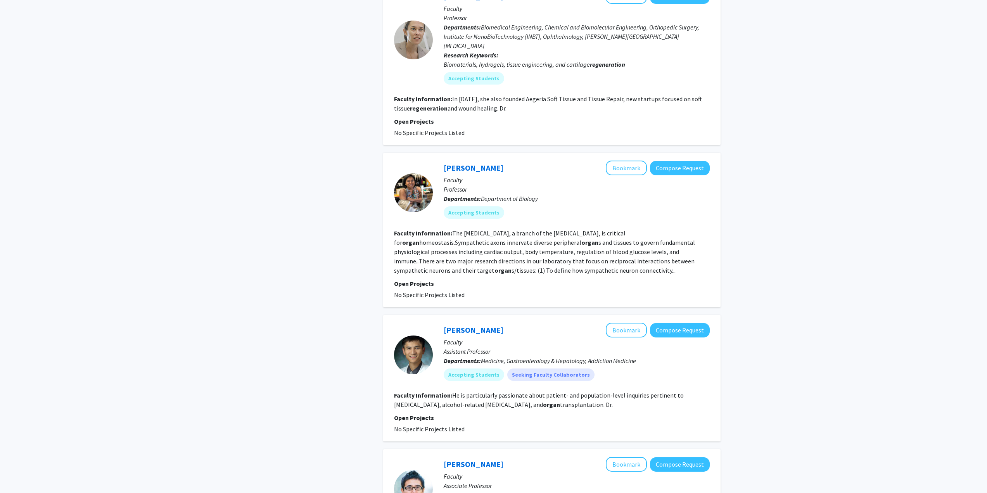
scroll to position [698, 0]
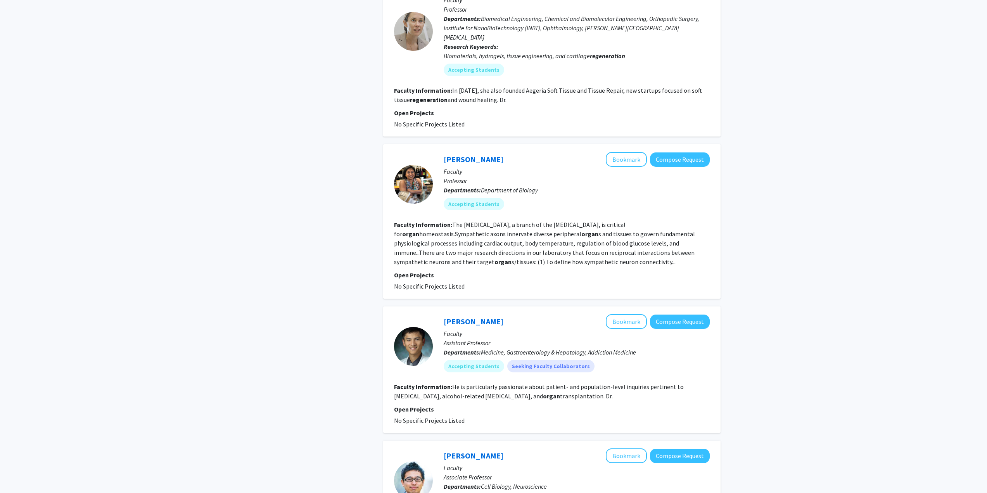
click at [471, 221] on fg-read-more "The [MEDICAL_DATA], a branch of the [MEDICAL_DATA], is critical for organ homeo…" at bounding box center [544, 243] width 301 height 45
click at [470, 221] on fg-read-more "The [MEDICAL_DATA], a branch of the [MEDICAL_DATA], is critical for organ homeo…" at bounding box center [544, 243] width 301 height 45
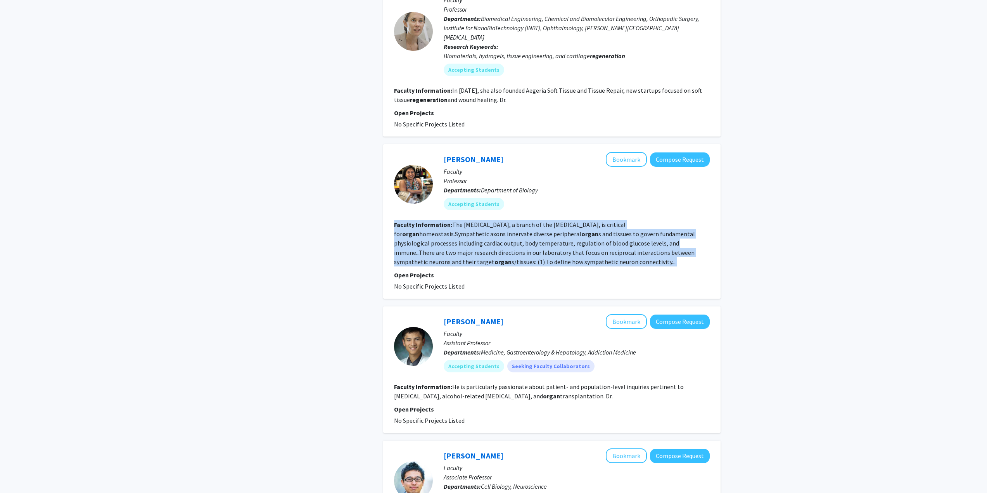
click at [470, 221] on fg-read-more "The [MEDICAL_DATA], a branch of the [MEDICAL_DATA], is critical for organ homeo…" at bounding box center [544, 243] width 301 height 45
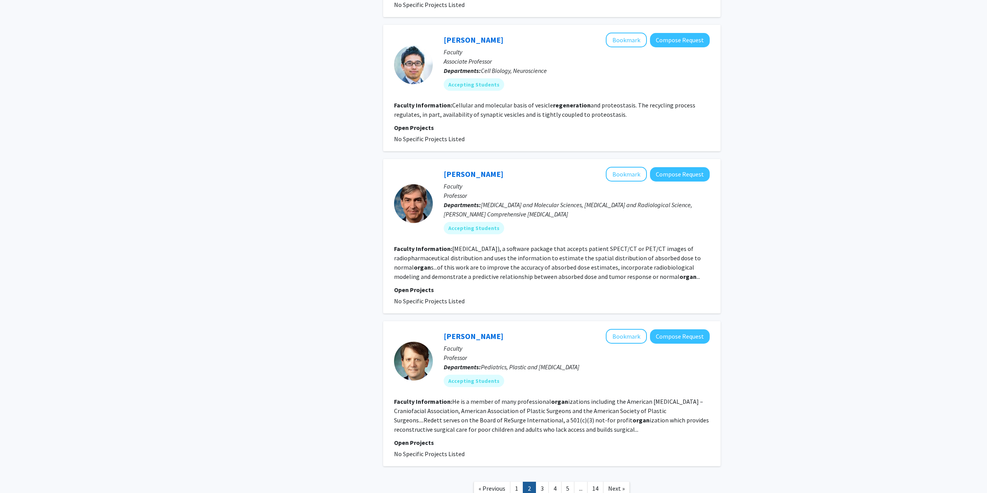
scroll to position [1135, 0]
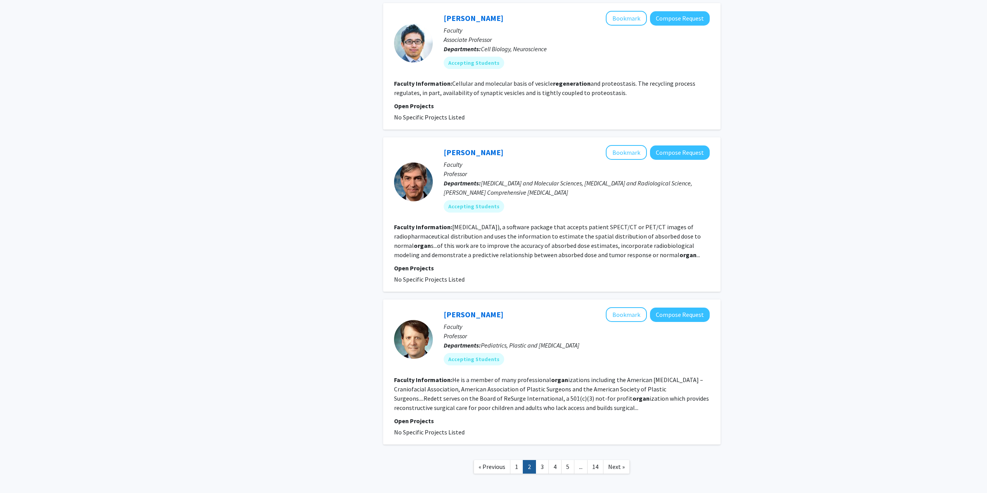
click at [540, 460] on link "3" at bounding box center [541, 467] width 13 height 14
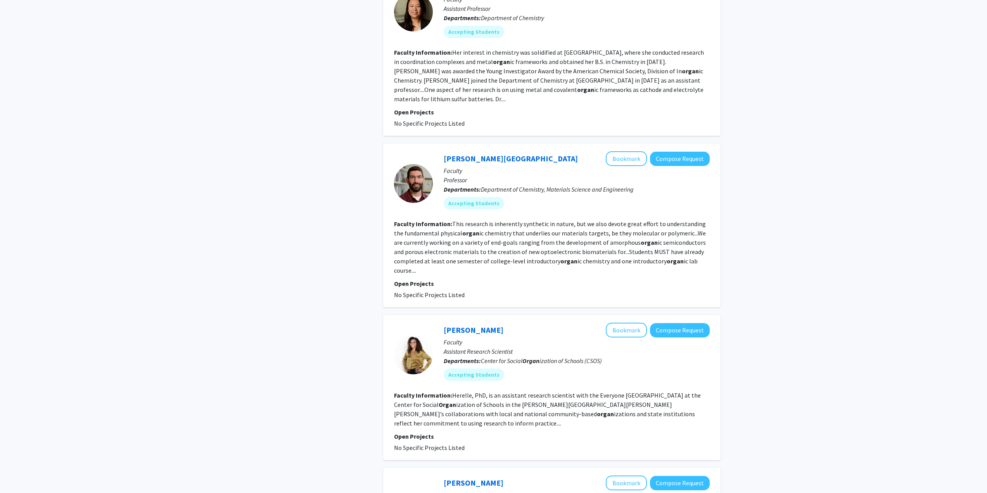
scroll to position [659, 0]
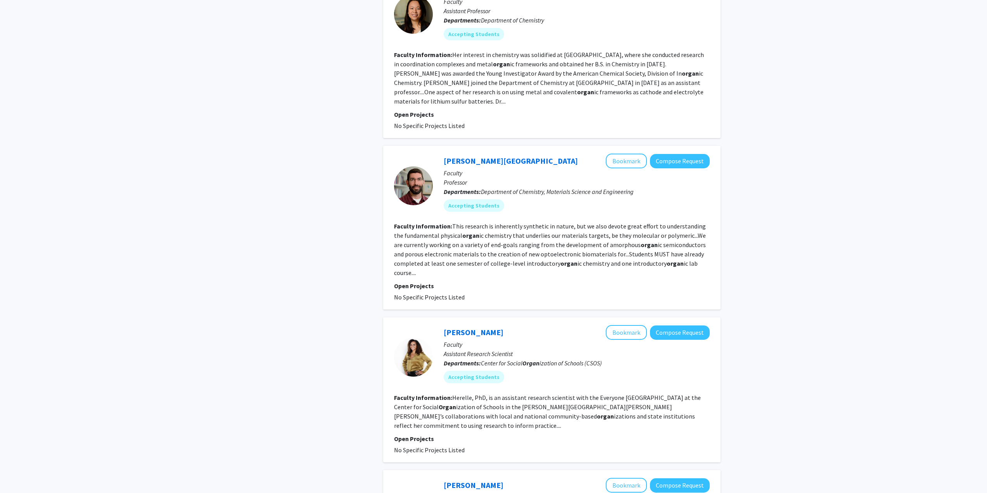
click at [548, 222] on fg-read-more "This research is inherently synthetic in nature, but we also devote great effor…" at bounding box center [550, 249] width 312 height 54
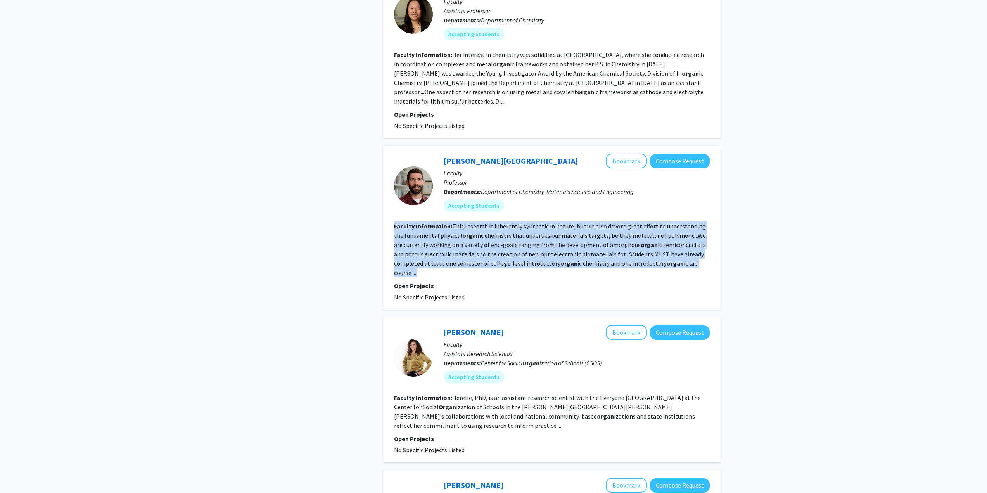
click at [548, 222] on fg-read-more "This research is inherently synthetic in nature, but we also devote great effor…" at bounding box center [550, 249] width 312 height 54
click at [535, 222] on fg-read-more "This research is inherently synthetic in nature, but we also devote great effor…" at bounding box center [550, 249] width 312 height 54
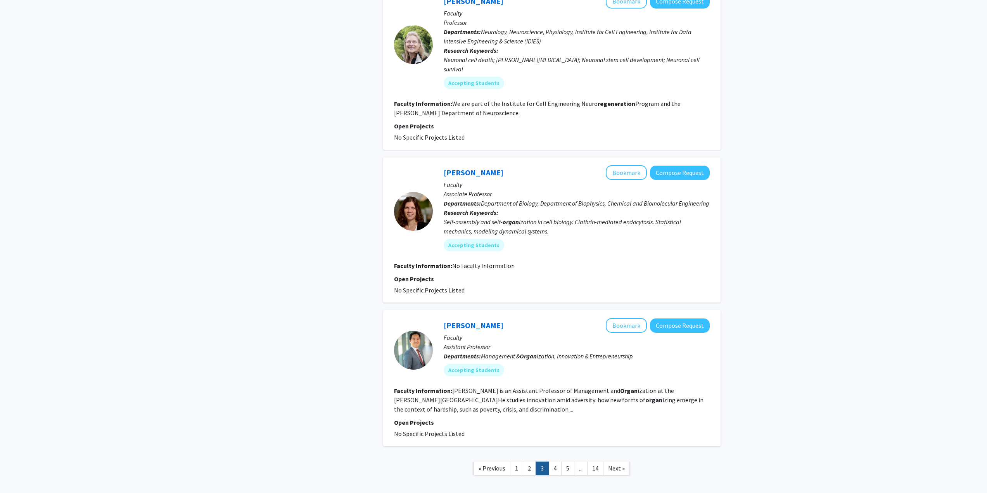
scroll to position [1172, 0]
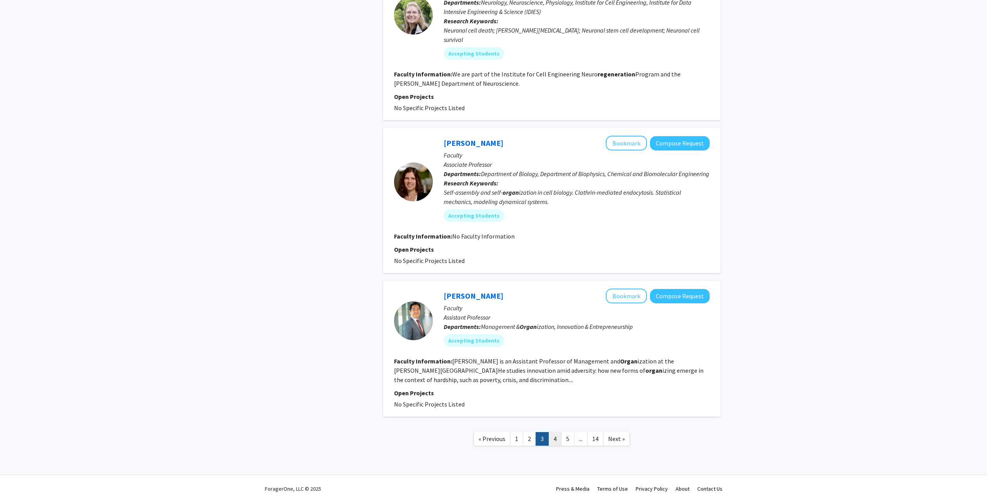
click at [560, 434] on link "4" at bounding box center [554, 439] width 13 height 14
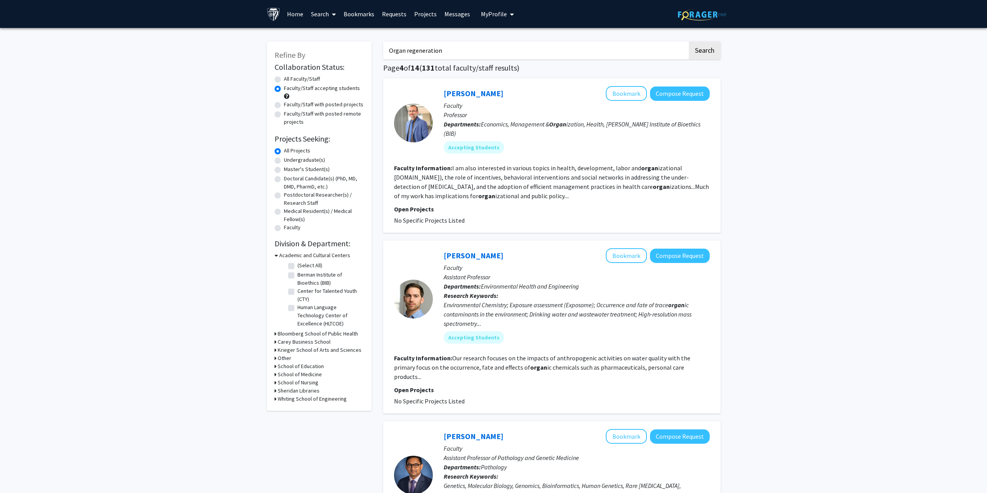
click at [468, 164] on fg-read-more "I am also interested in various topics in health, development, labor and organ …" at bounding box center [551, 182] width 315 height 36
click at [352, 12] on link "Bookmarks" at bounding box center [359, 13] width 38 height 27
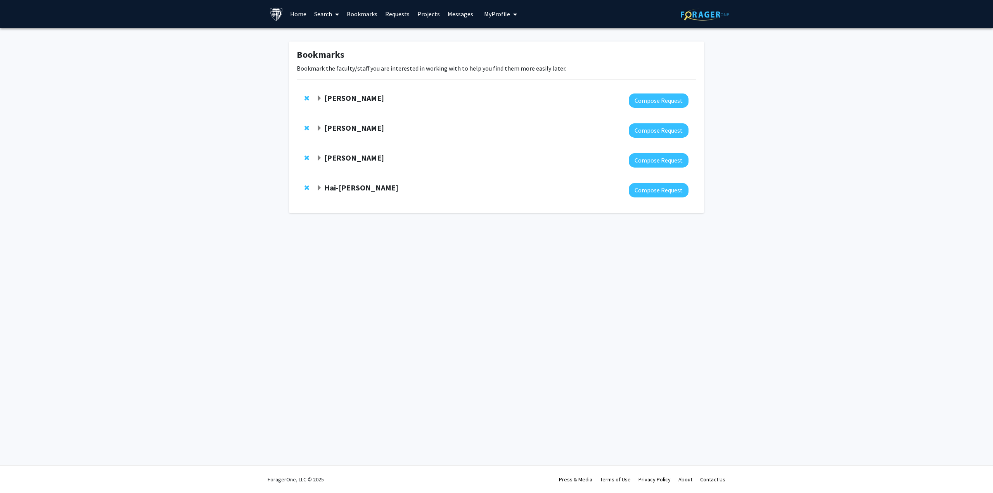
click at [351, 100] on strong "[PERSON_NAME]" at bounding box center [354, 98] width 60 height 10
